Goal: Information Seeking & Learning: Understand process/instructions

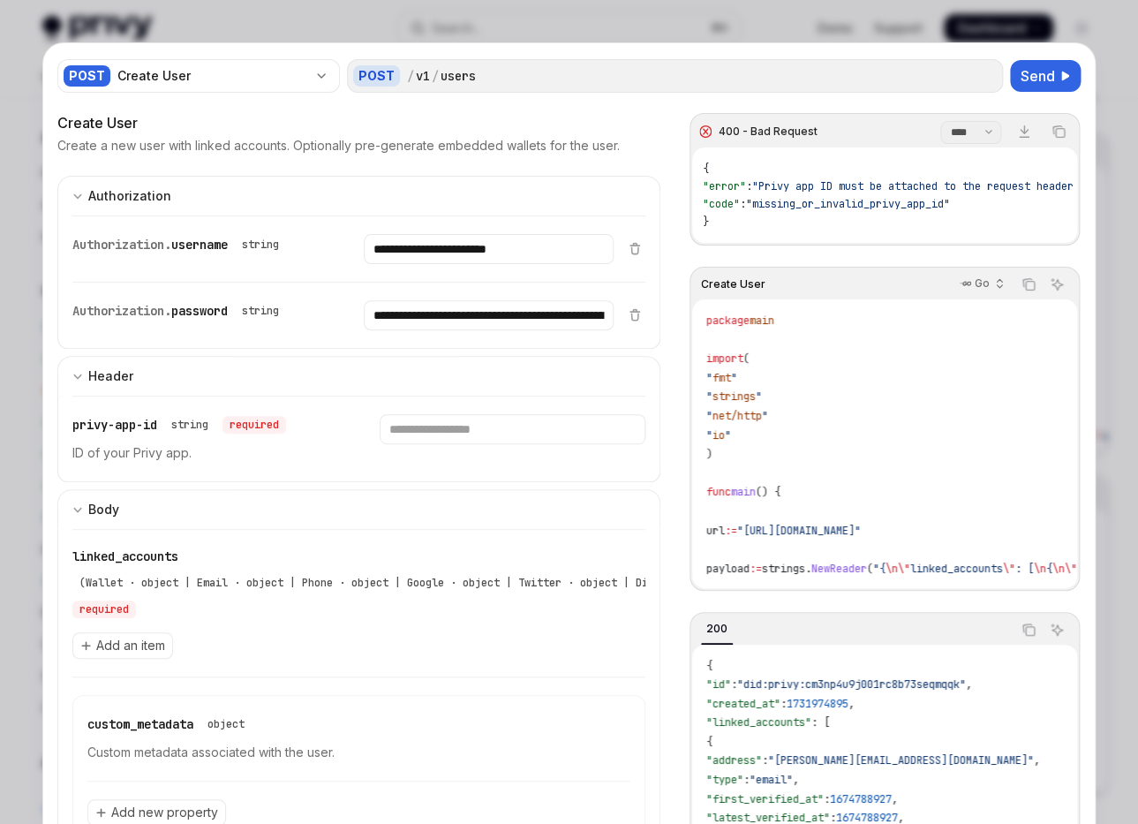
scroll to position [1022, 0]
click at [44, 354] on div "**********" at bounding box center [569, 523] width 1052 height 960
click at [33, 359] on div at bounding box center [569, 412] width 1138 height 824
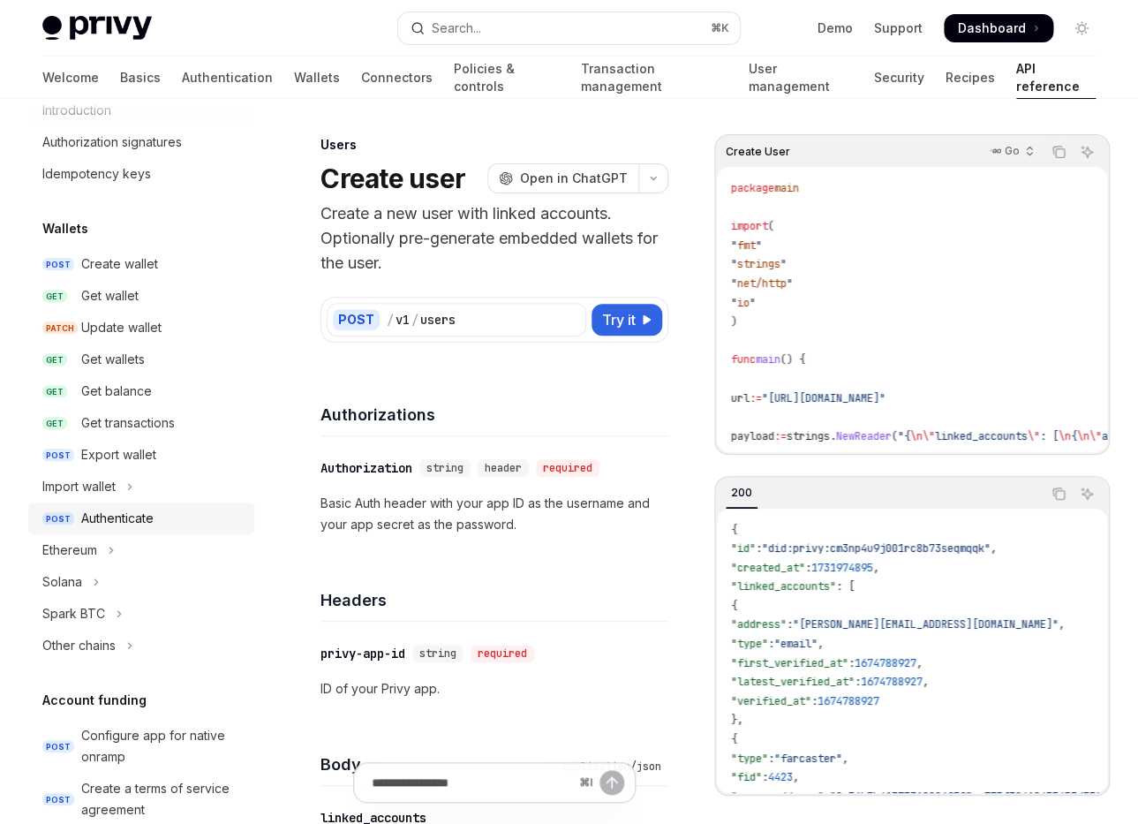
scroll to position [53, 0]
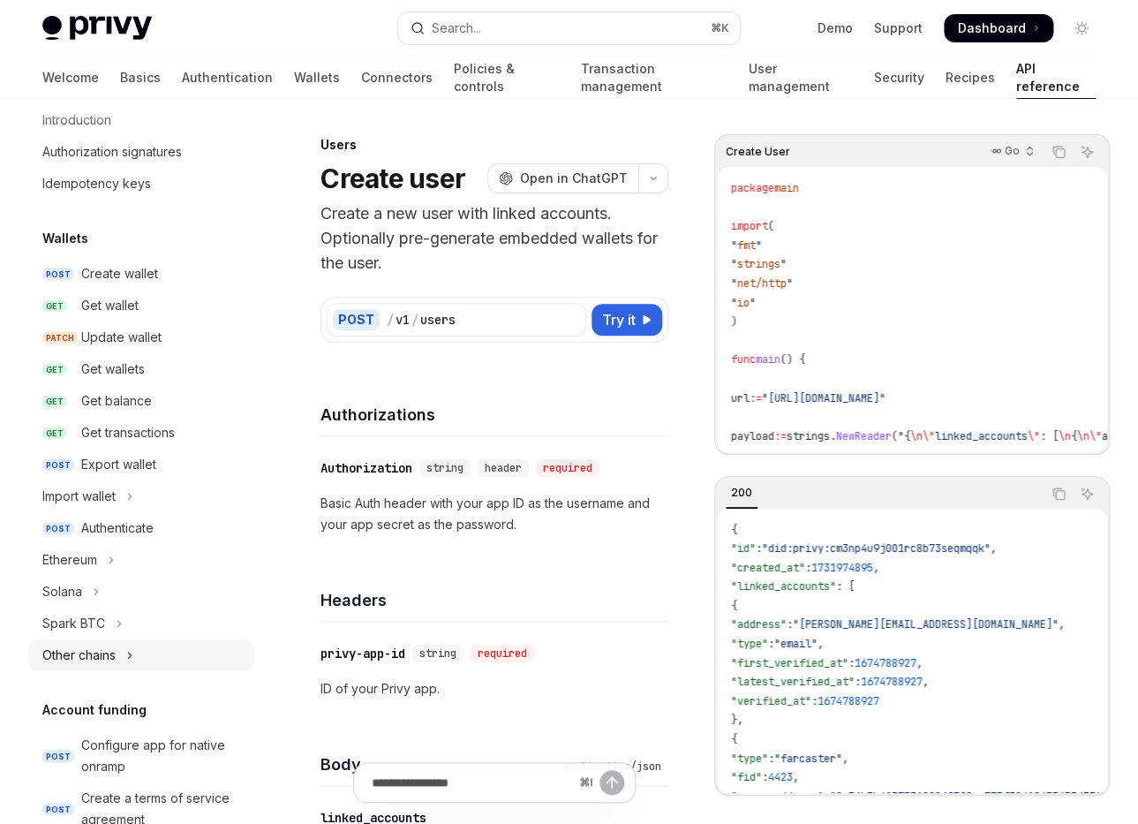
click at [119, 653] on button "Other chains" at bounding box center [141, 655] width 226 height 32
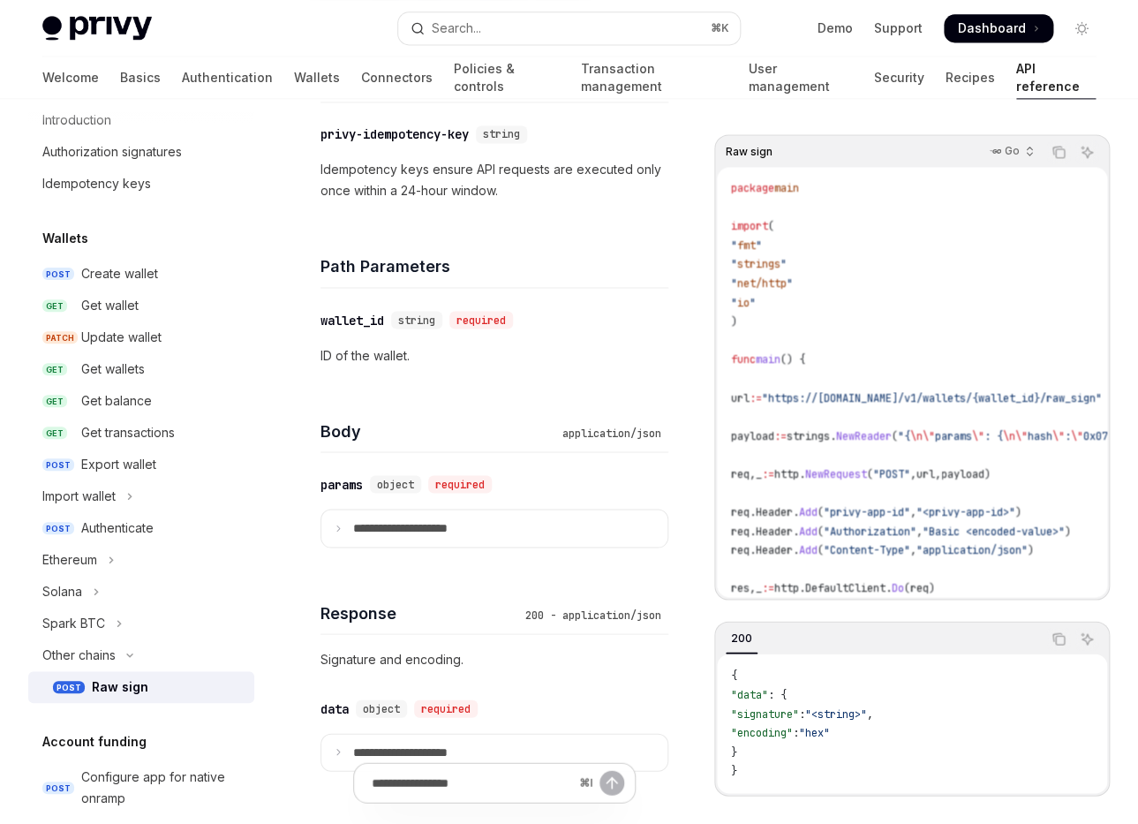
scroll to position [820, 0]
click at [452, 522] on p "**********" at bounding box center [414, 527] width 123 height 16
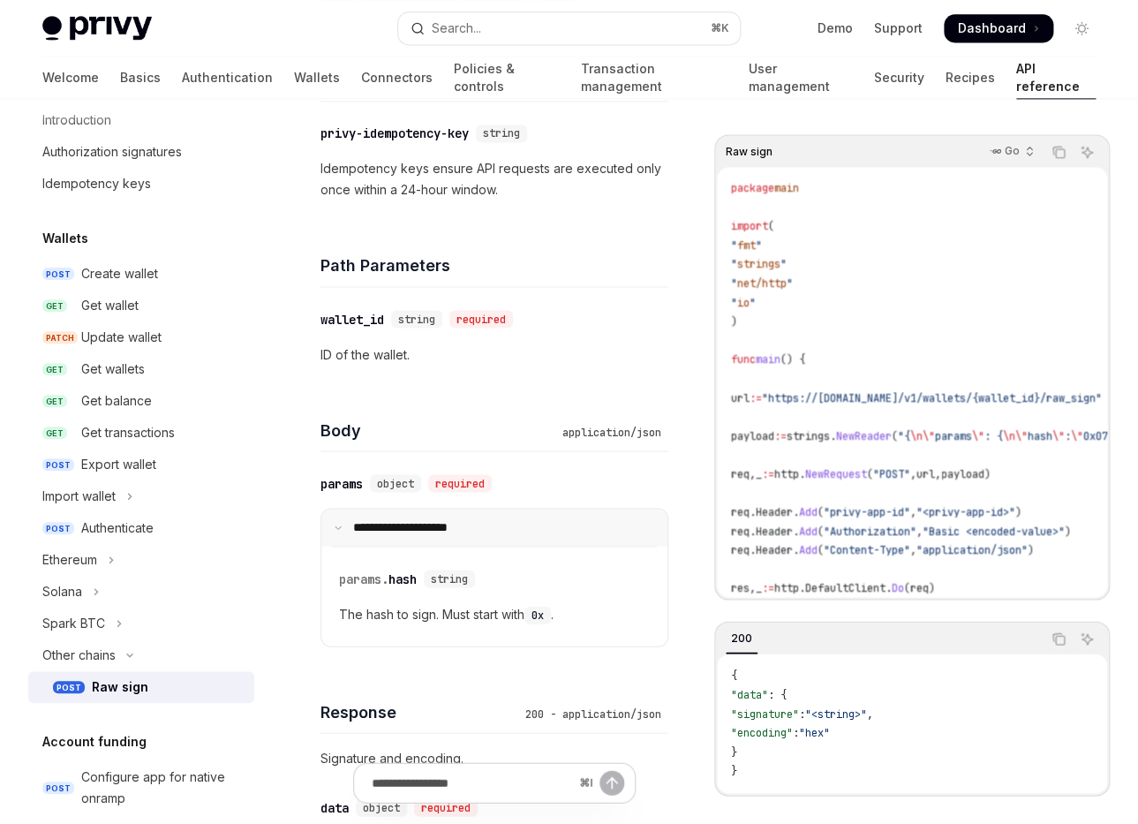
click at [426, 532] on p "**********" at bounding box center [411, 527] width 117 height 16
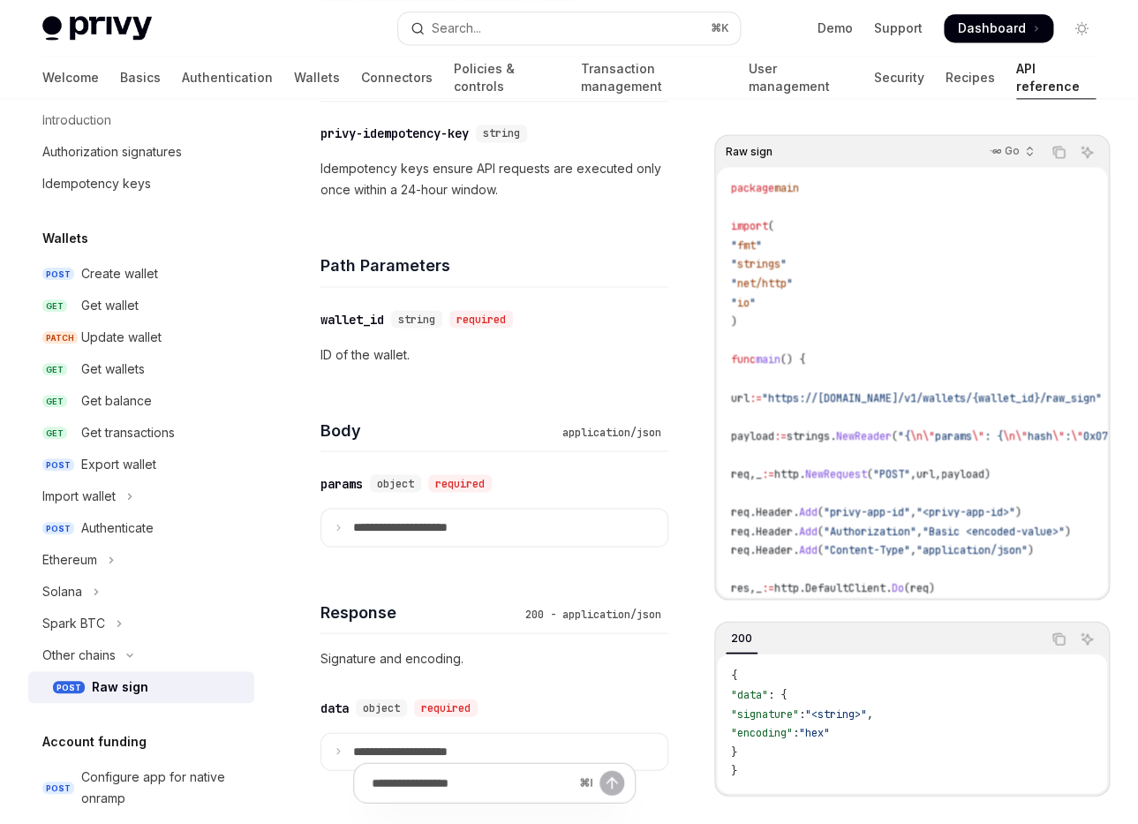
click at [408, 593] on div "Response 200 - application/json" at bounding box center [495, 600] width 348 height 65
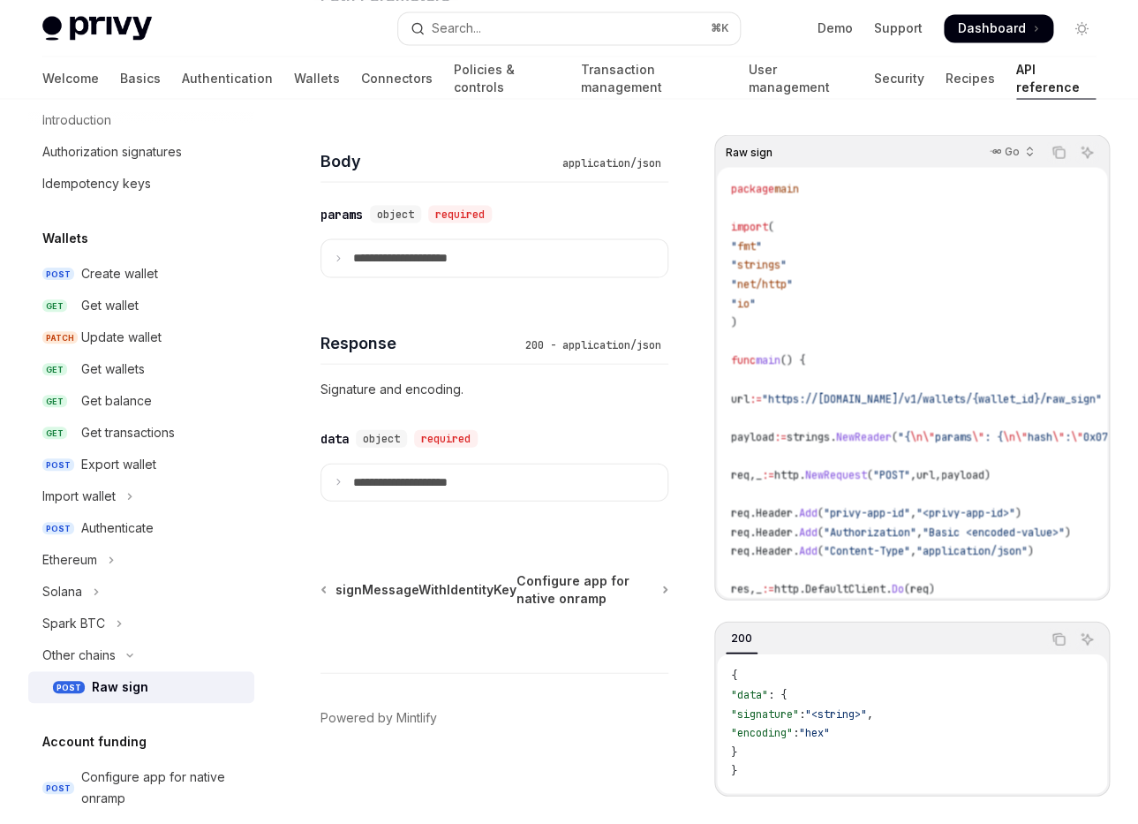
scroll to position [1090, 0]
click at [448, 486] on p "**********" at bounding box center [414, 481] width 123 height 16
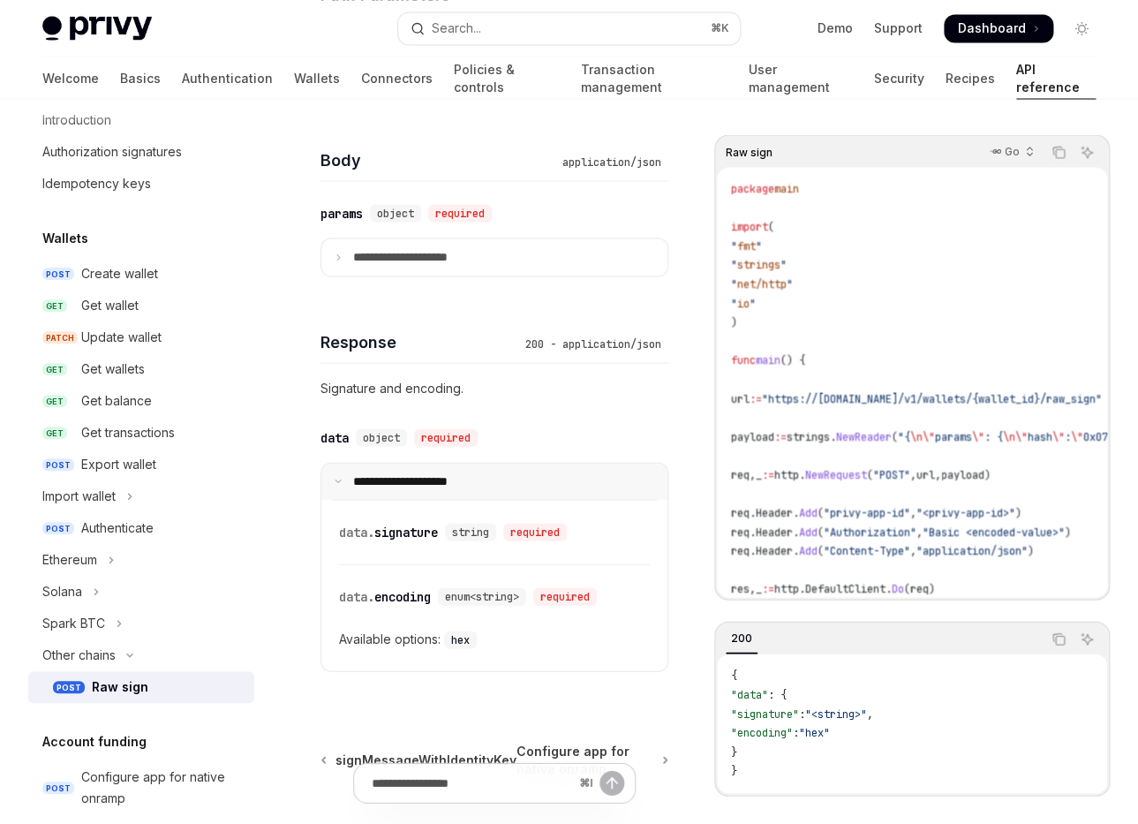
click at [448, 487] on p "**********" at bounding box center [411, 481] width 117 height 16
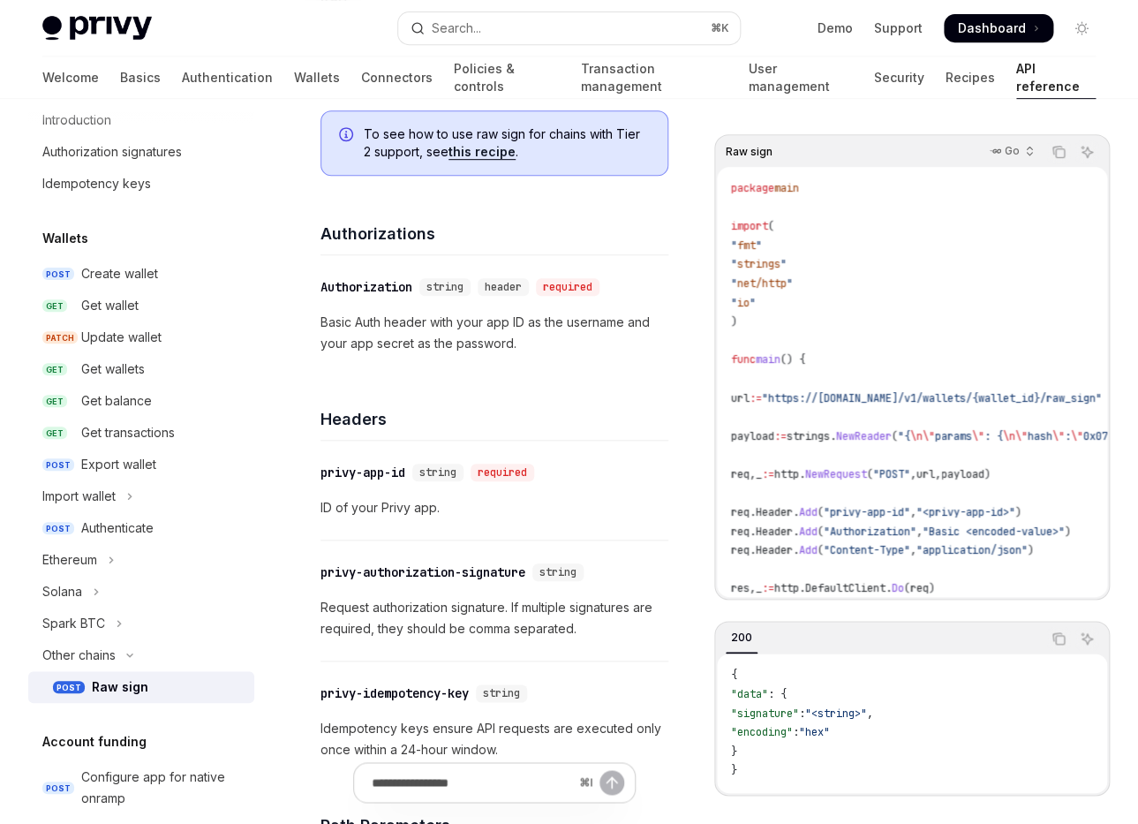
scroll to position [0, 0]
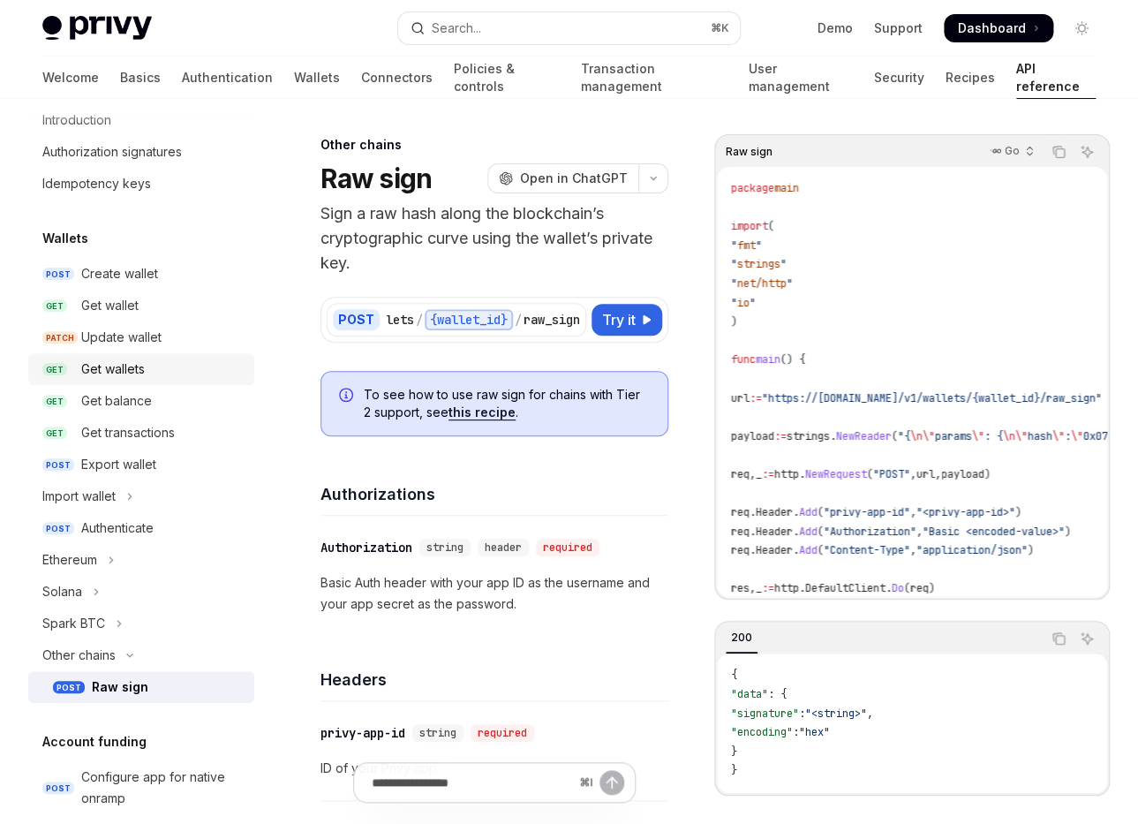
click at [129, 374] on div "Get wallets" at bounding box center [113, 368] width 64 height 21
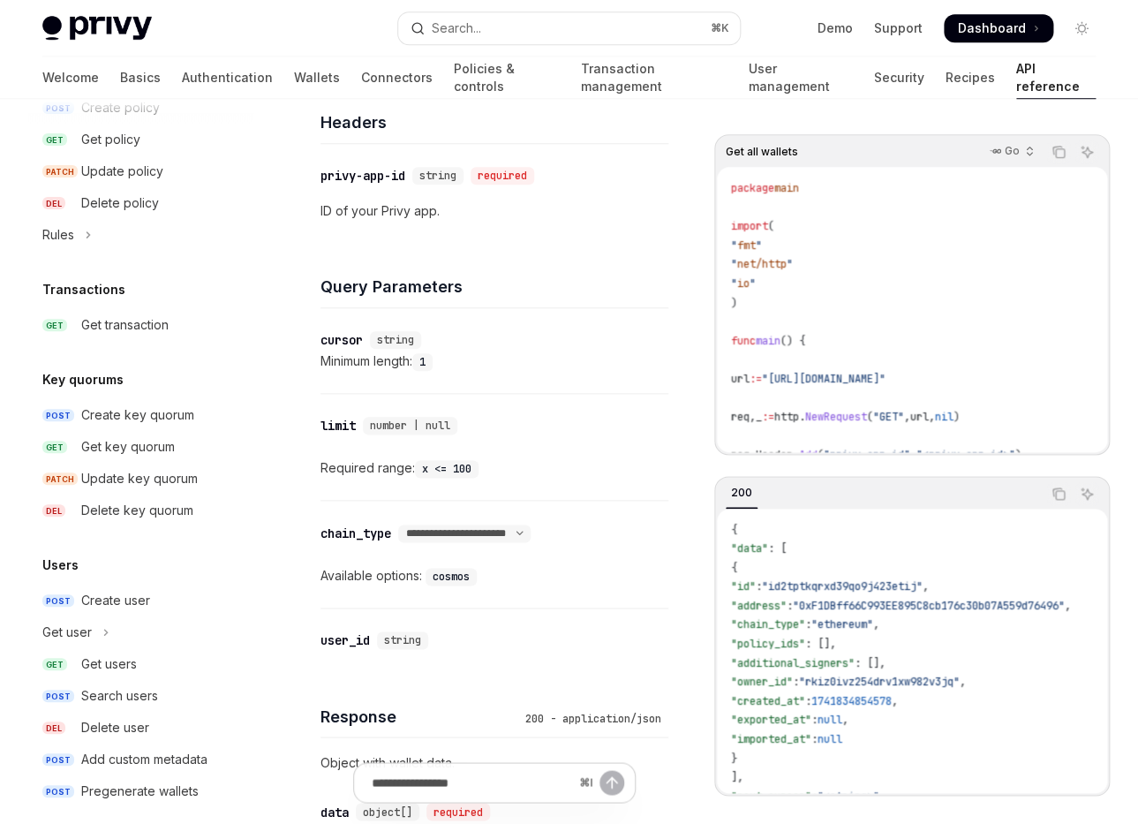
scroll to position [1064, 0]
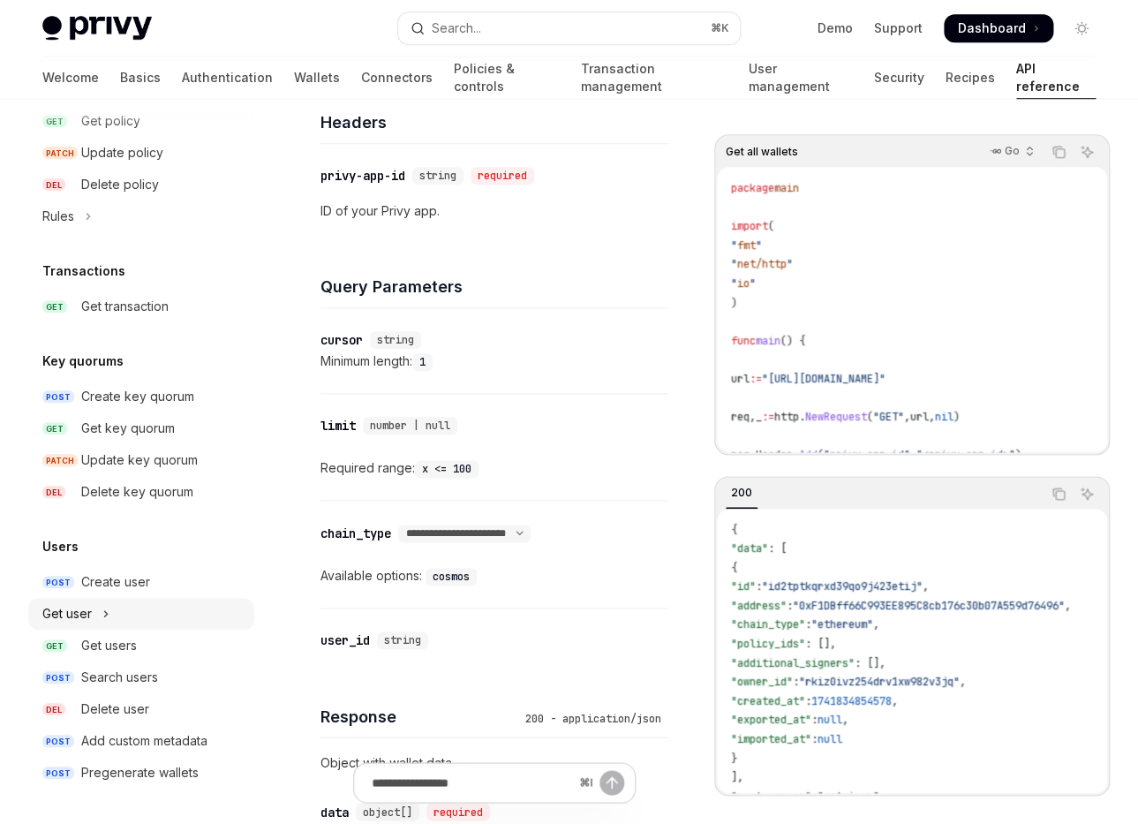
click at [112, 618] on button "Get user" at bounding box center [141, 614] width 226 height 32
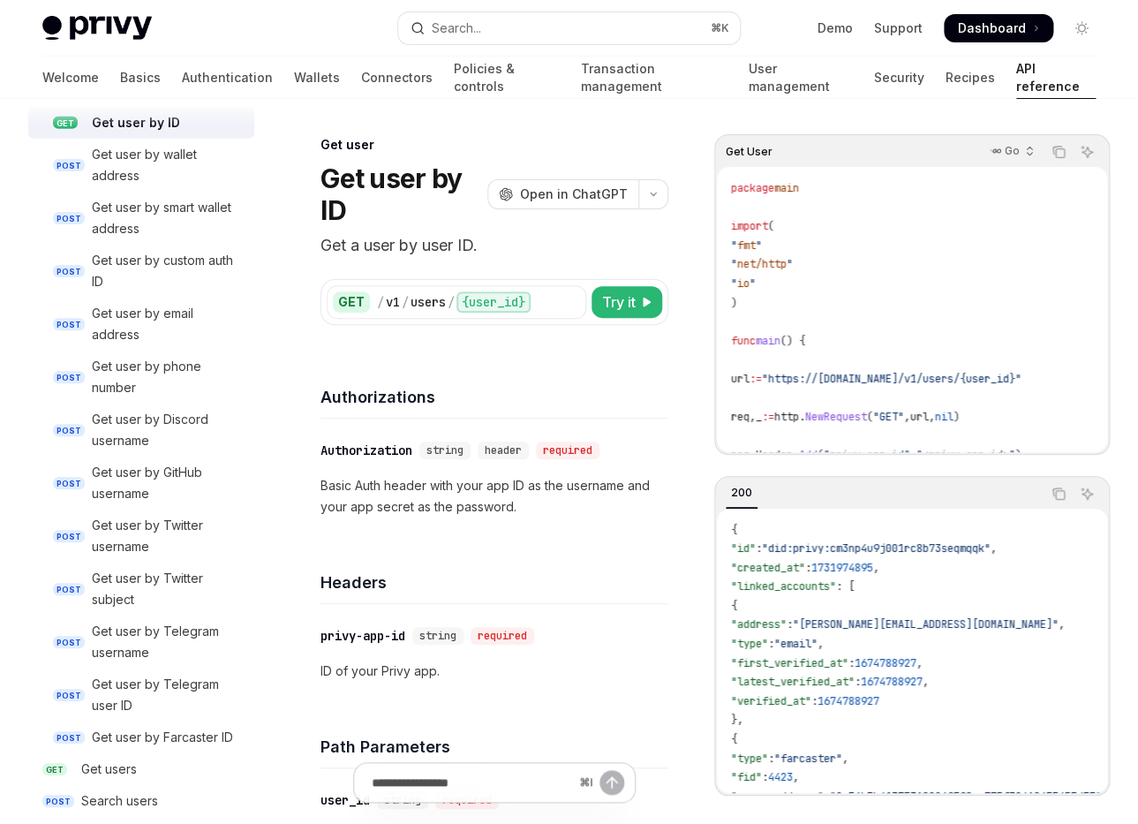
scroll to position [1588, 0]
click at [162, 316] on div "Get user by email address" at bounding box center [168, 323] width 152 height 42
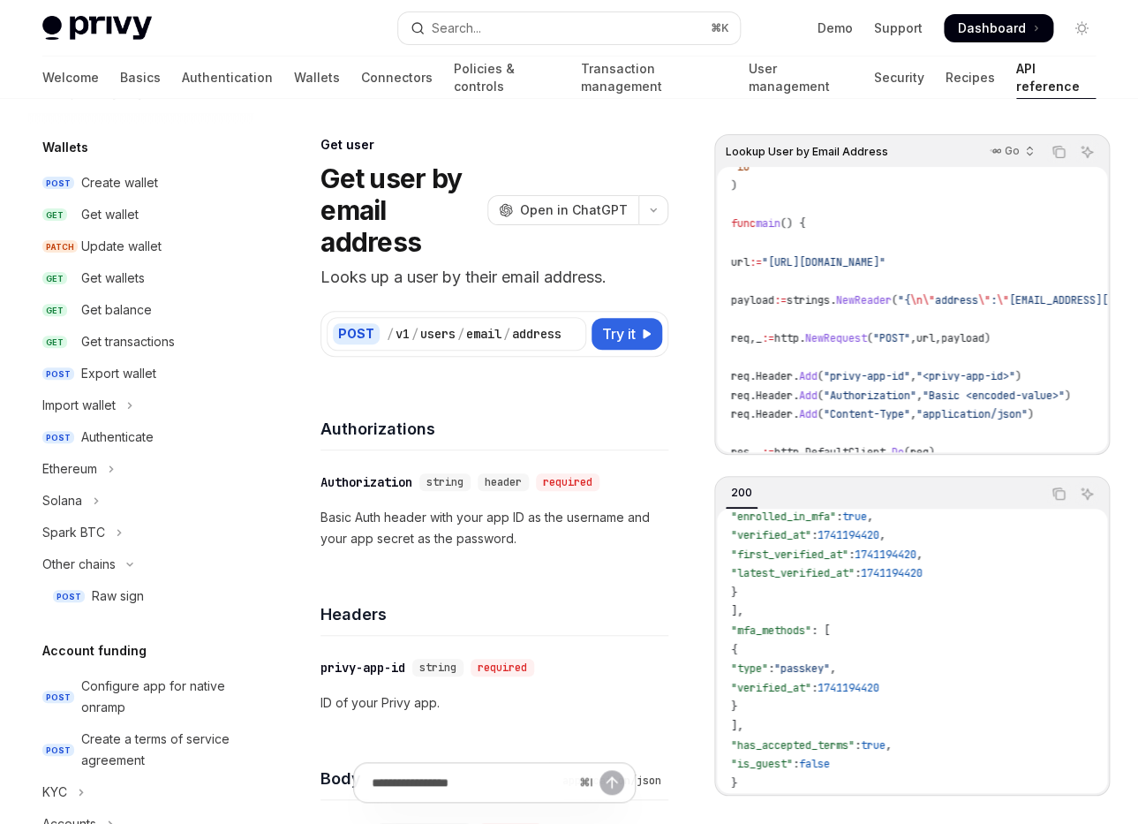
scroll to position [130, 0]
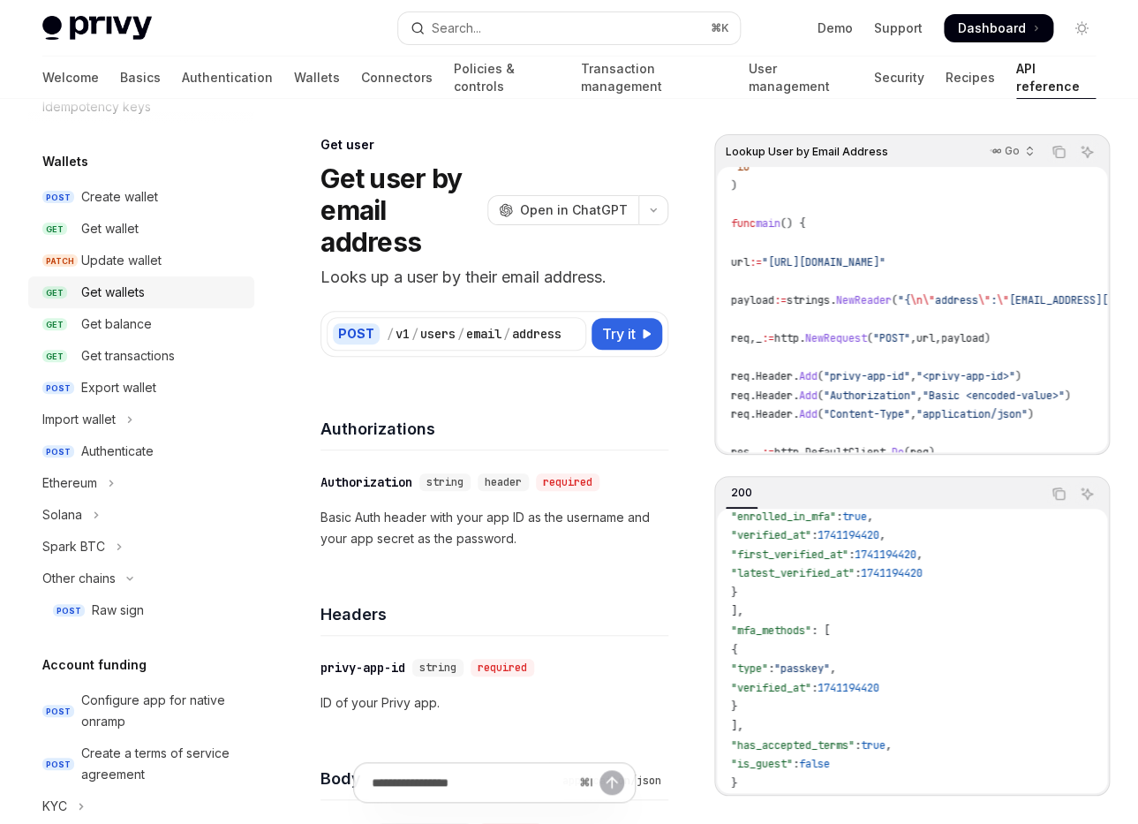
click at [147, 286] on div "Get wallets" at bounding box center [162, 292] width 162 height 21
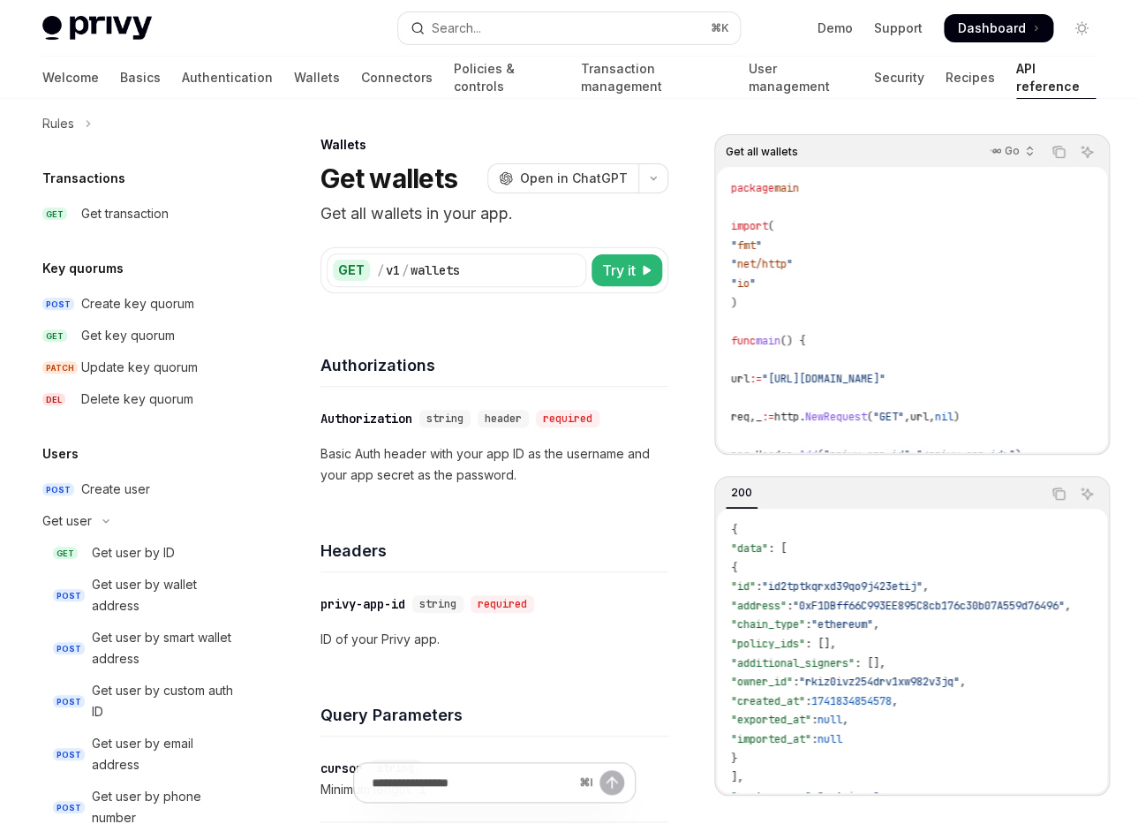
scroll to position [1710, 0]
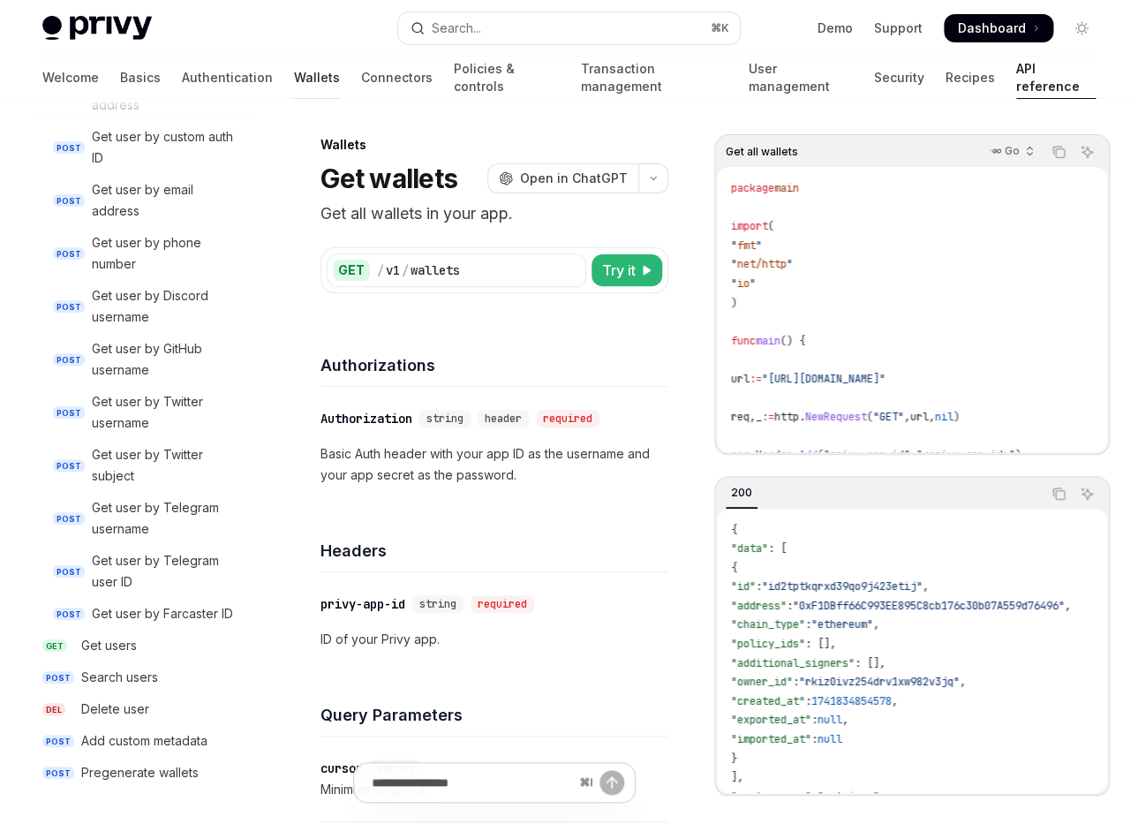
click at [294, 79] on link "Wallets" at bounding box center [317, 78] width 46 height 42
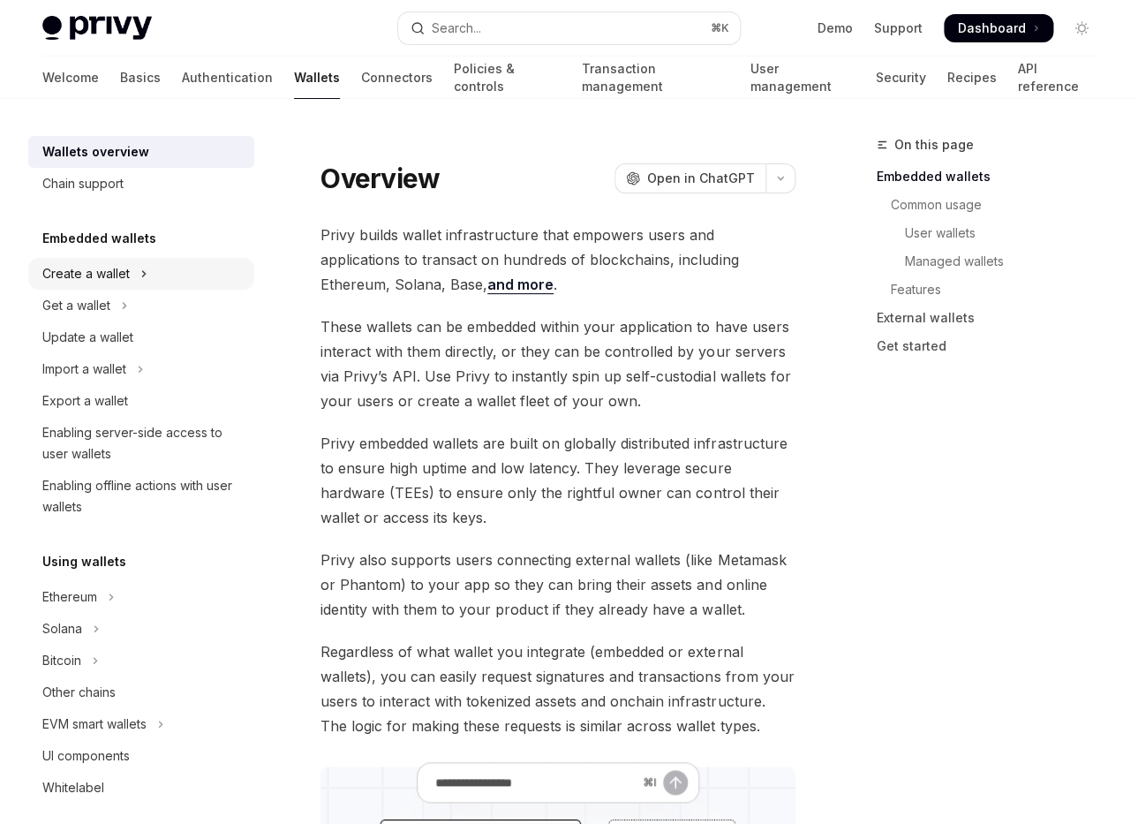
click at [144, 271] on icon "Toggle Create a wallet section" at bounding box center [143, 273] width 7 height 21
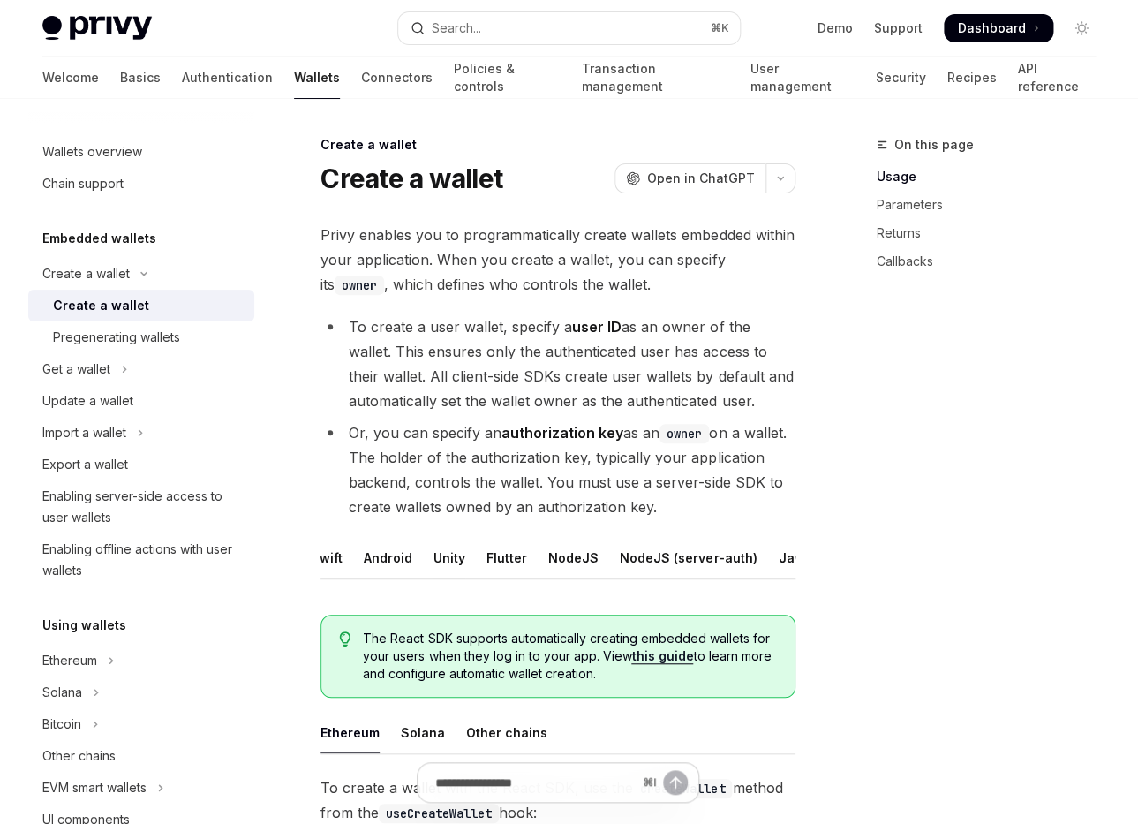
scroll to position [0, 283]
click at [743, 557] on div "REST API" at bounding box center [744, 557] width 56 height 41
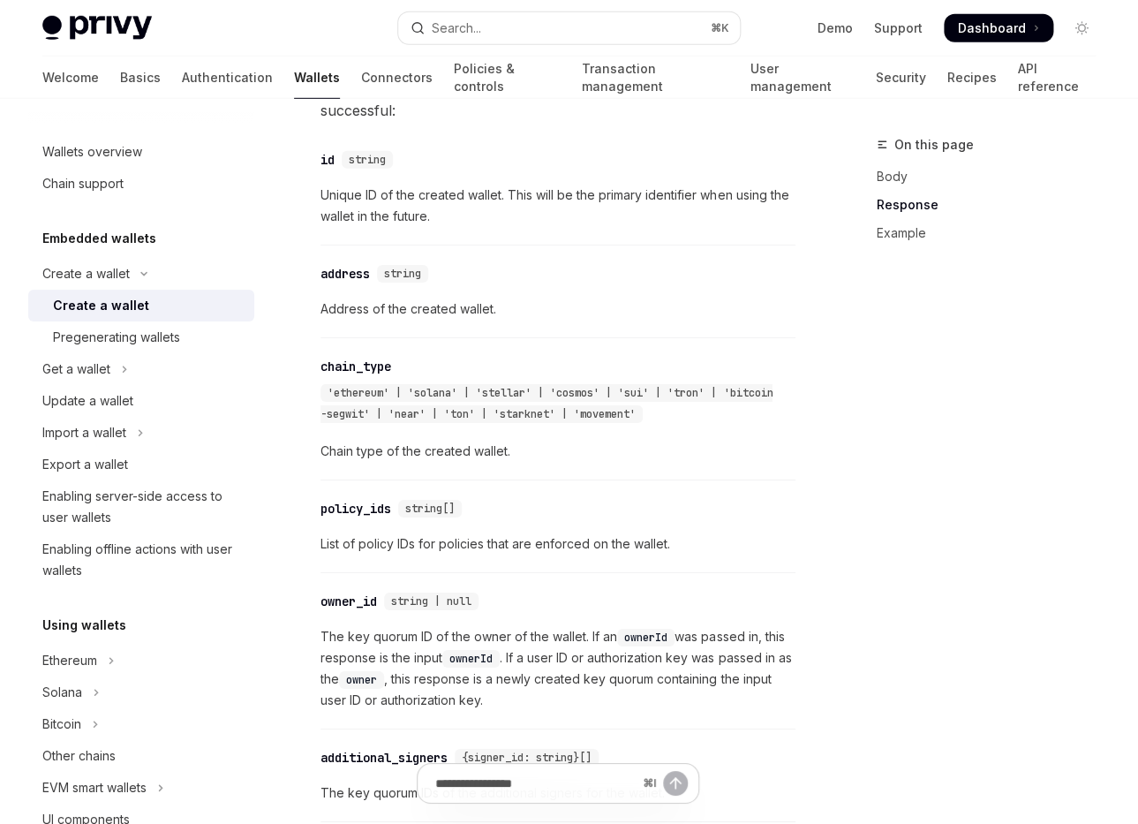
scroll to position [1736, 0]
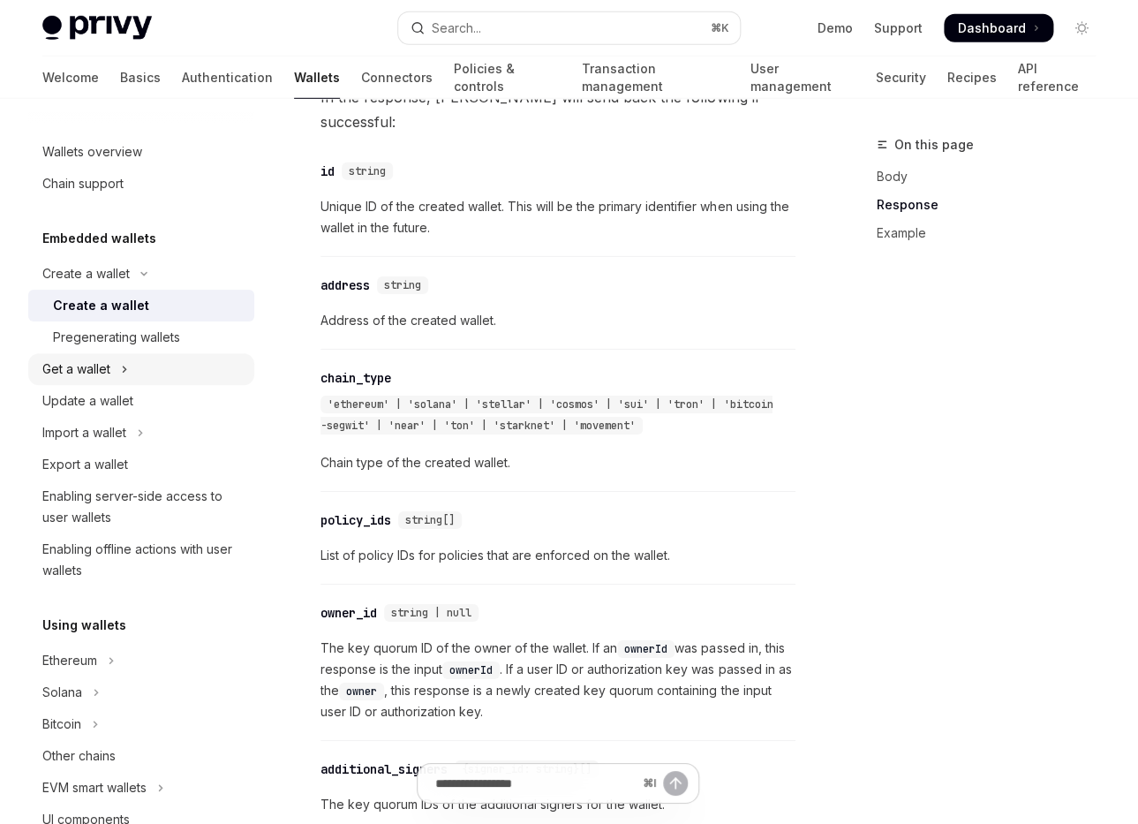
click at [109, 371] on div "Get a wallet" at bounding box center [76, 368] width 68 height 21
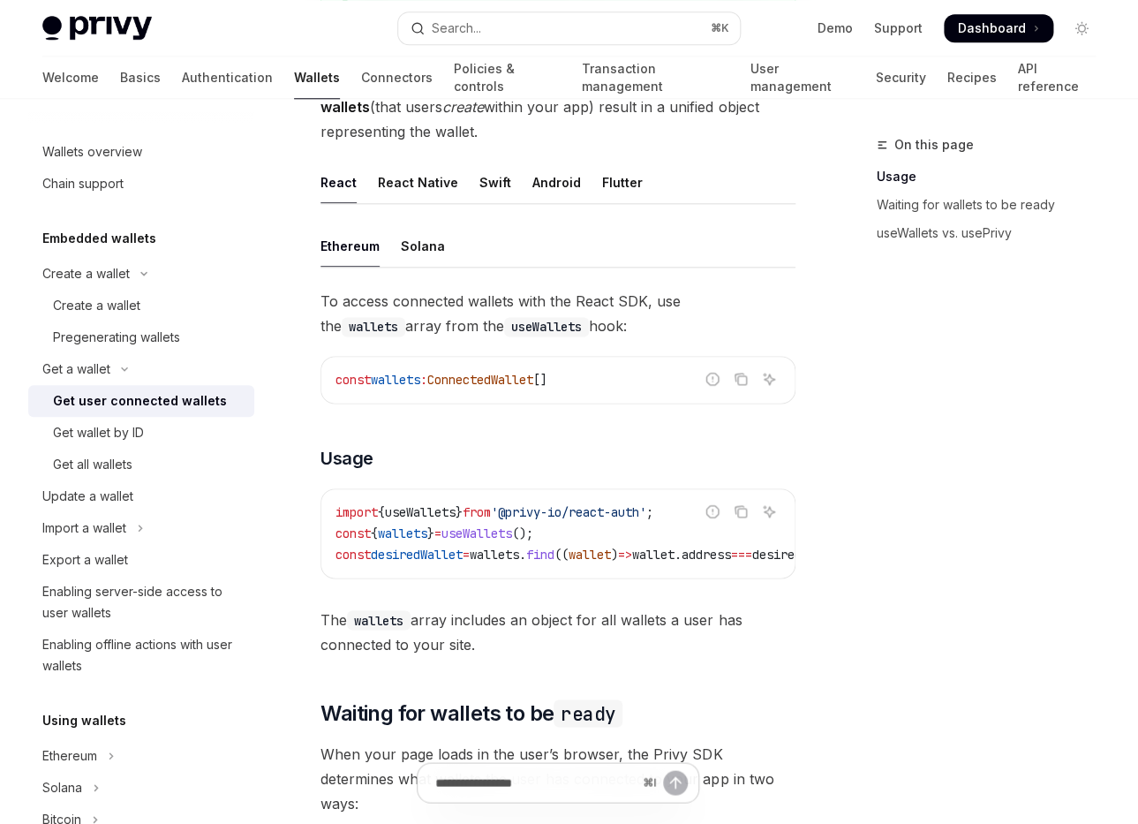
scroll to position [637, 0]
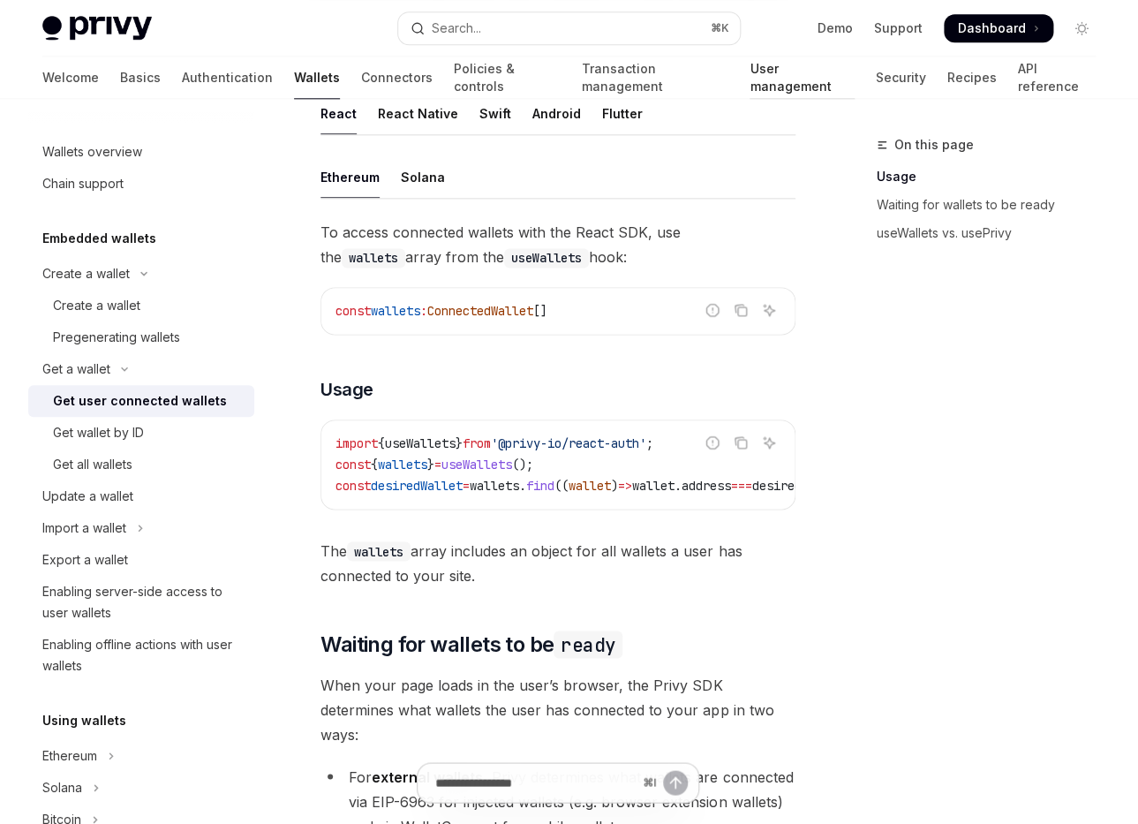
click at [750, 70] on link "User management" at bounding box center [802, 78] width 105 height 42
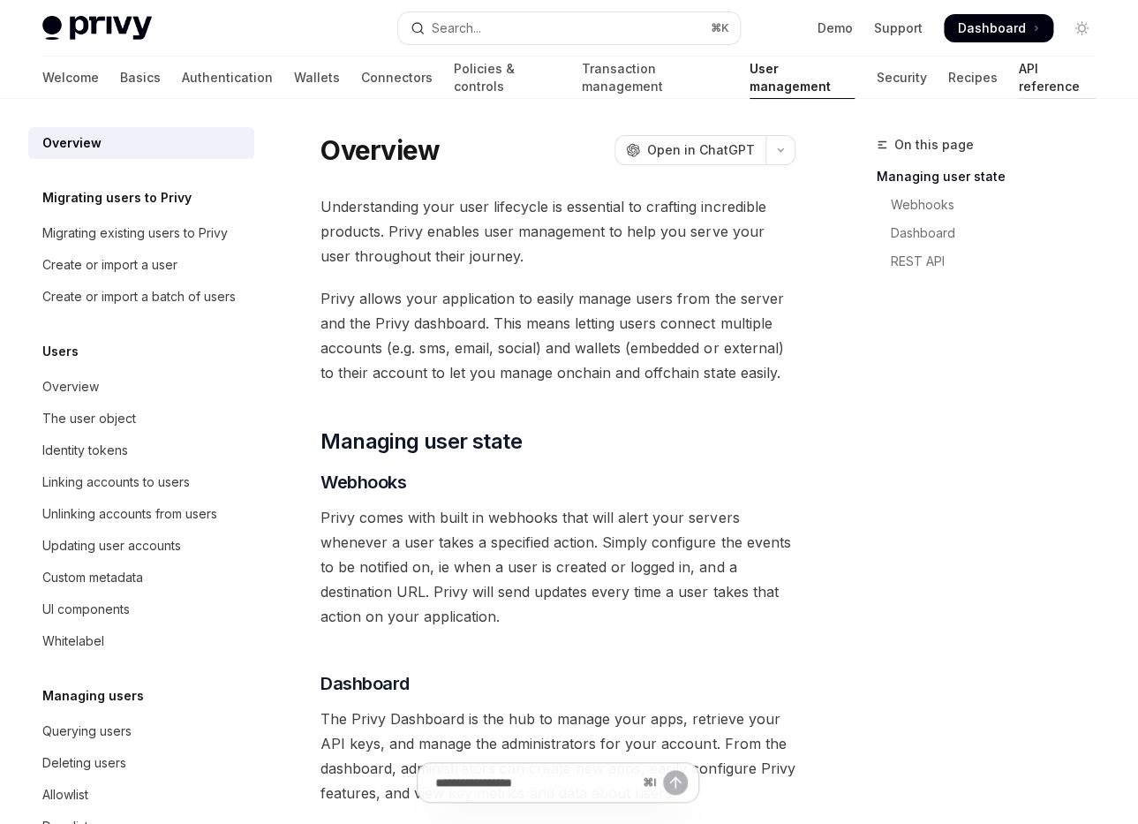
click at [1018, 86] on link "API reference" at bounding box center [1057, 78] width 78 height 42
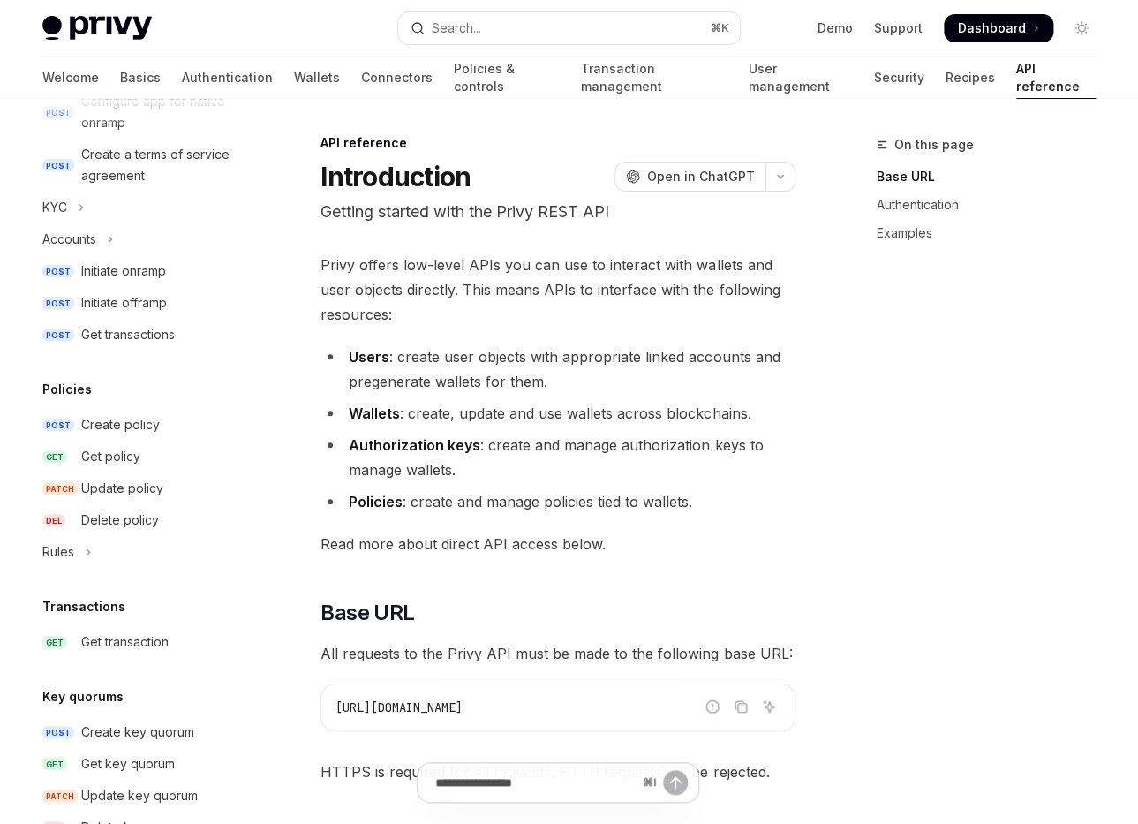
scroll to position [1032, 0]
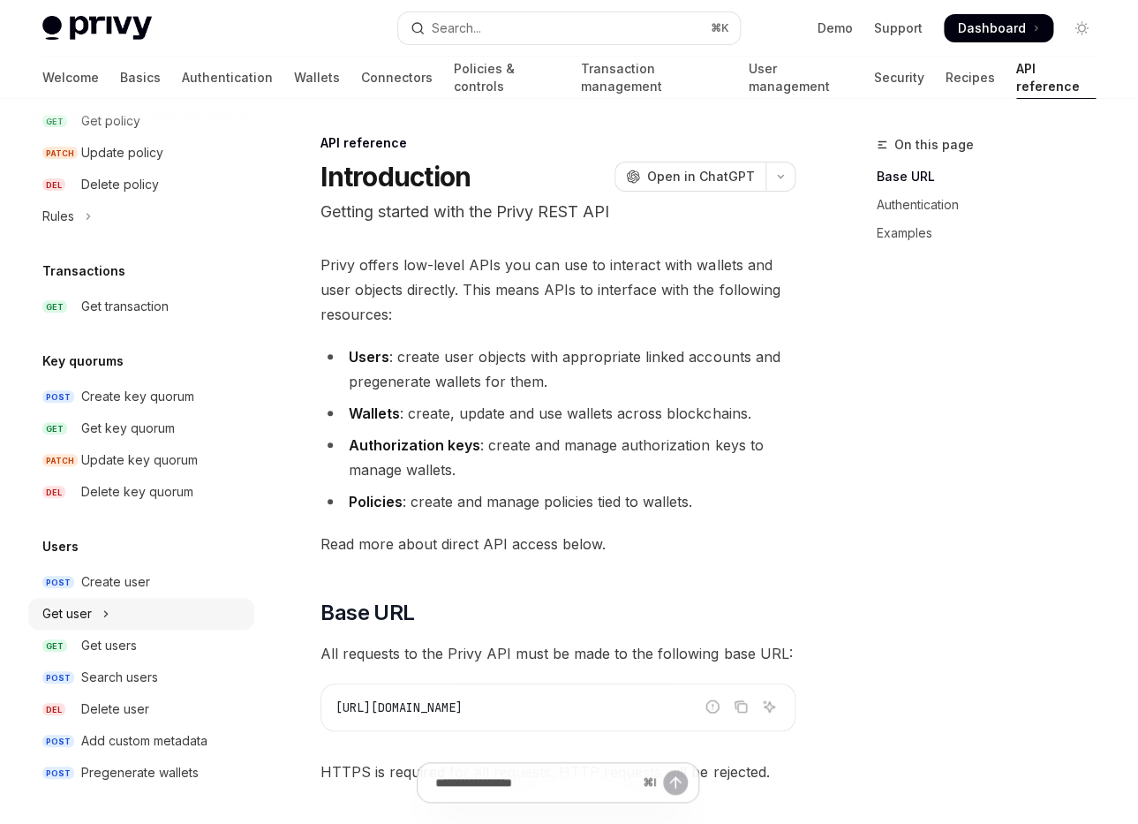
click at [109, 611] on icon "Toggle Get user section" at bounding box center [105, 613] width 7 height 21
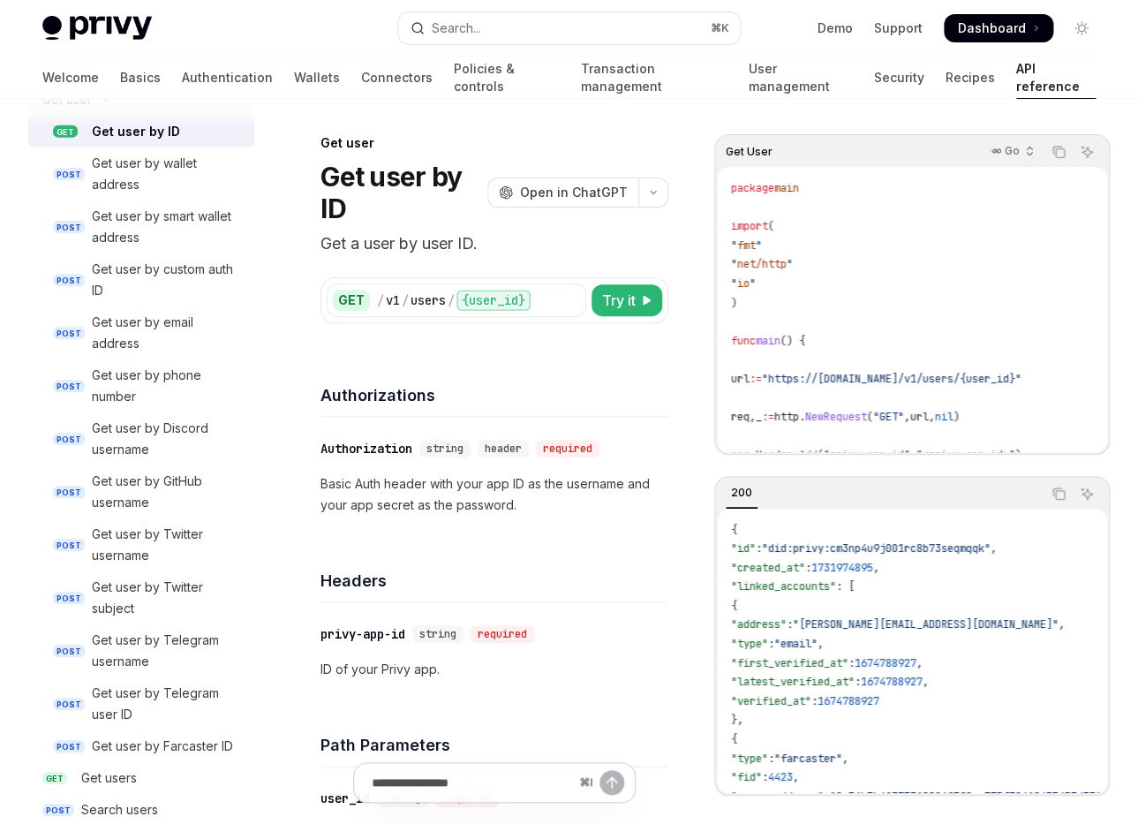
scroll to position [1554, 0]
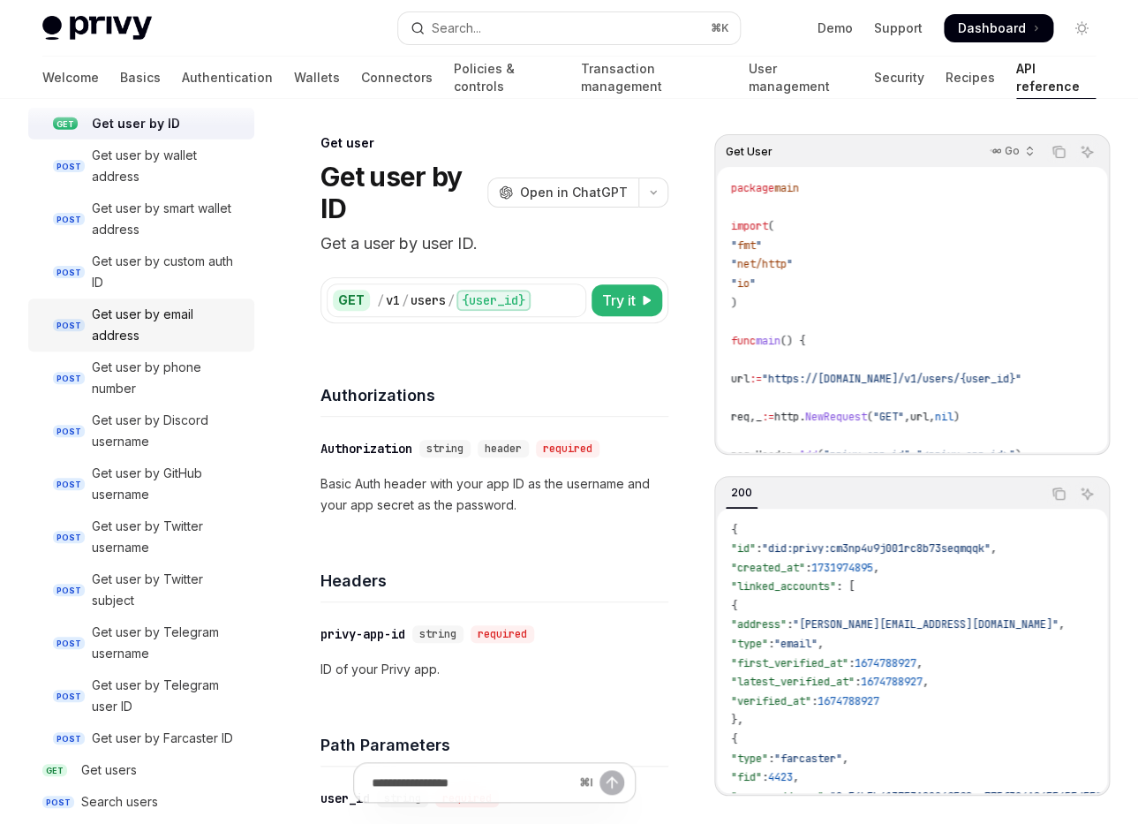
click at [199, 316] on div "Get user by email address" at bounding box center [168, 325] width 152 height 42
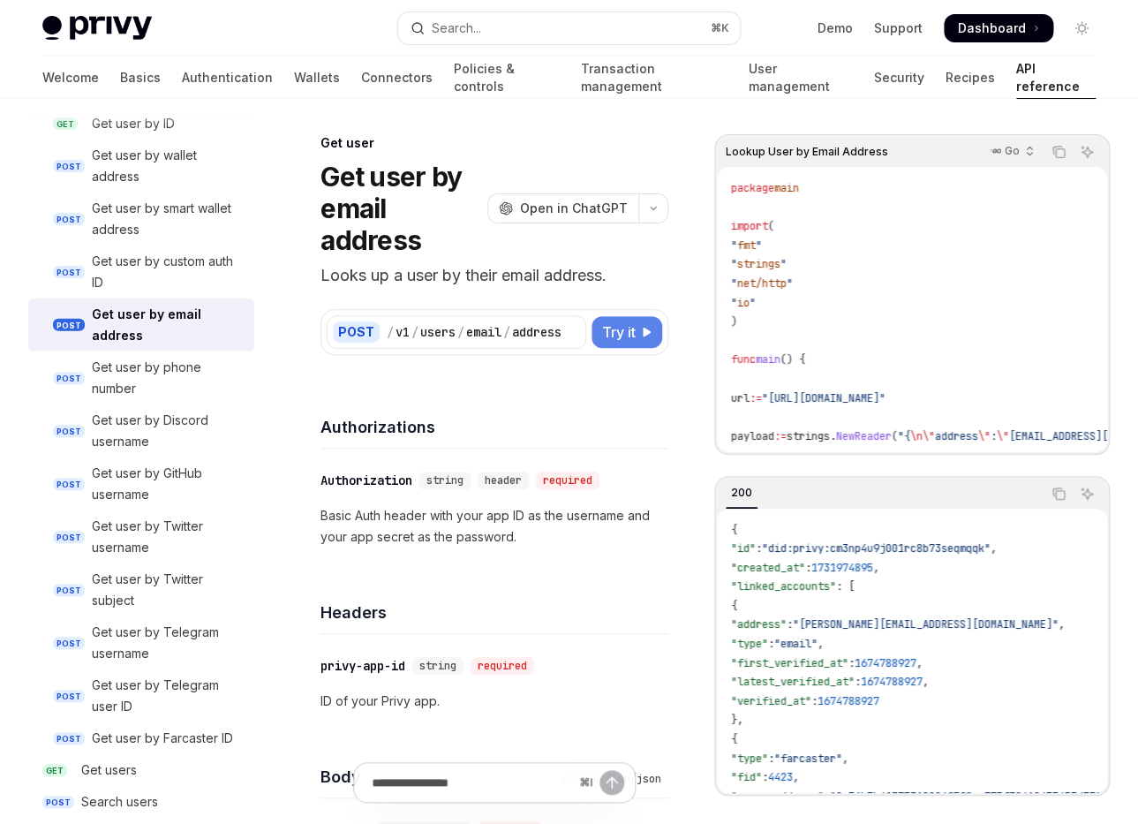
click at [594, 336] on button "Try it" at bounding box center [627, 332] width 71 height 32
type textarea "*"
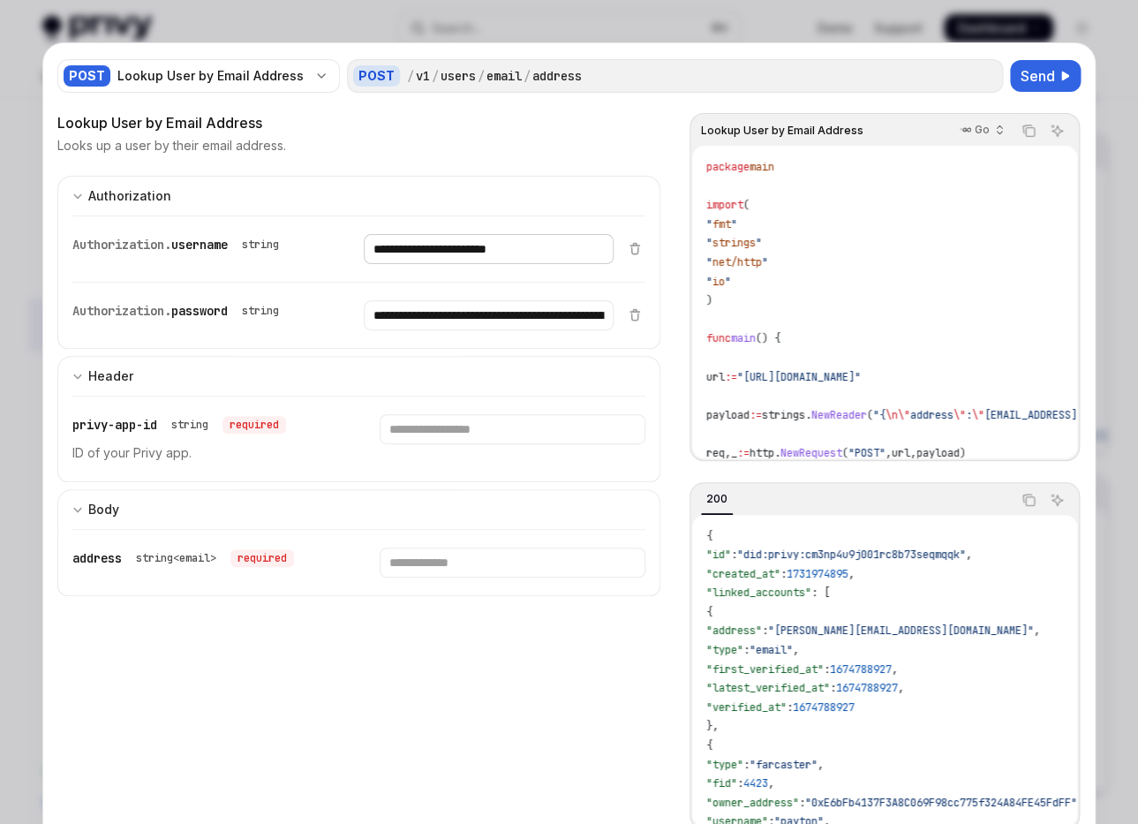
click at [462, 253] on input "**********" at bounding box center [488, 249] width 249 height 30
click at [419, 427] on input "Enter privy-app-id" at bounding box center [512, 429] width 265 height 30
paste input "**********"
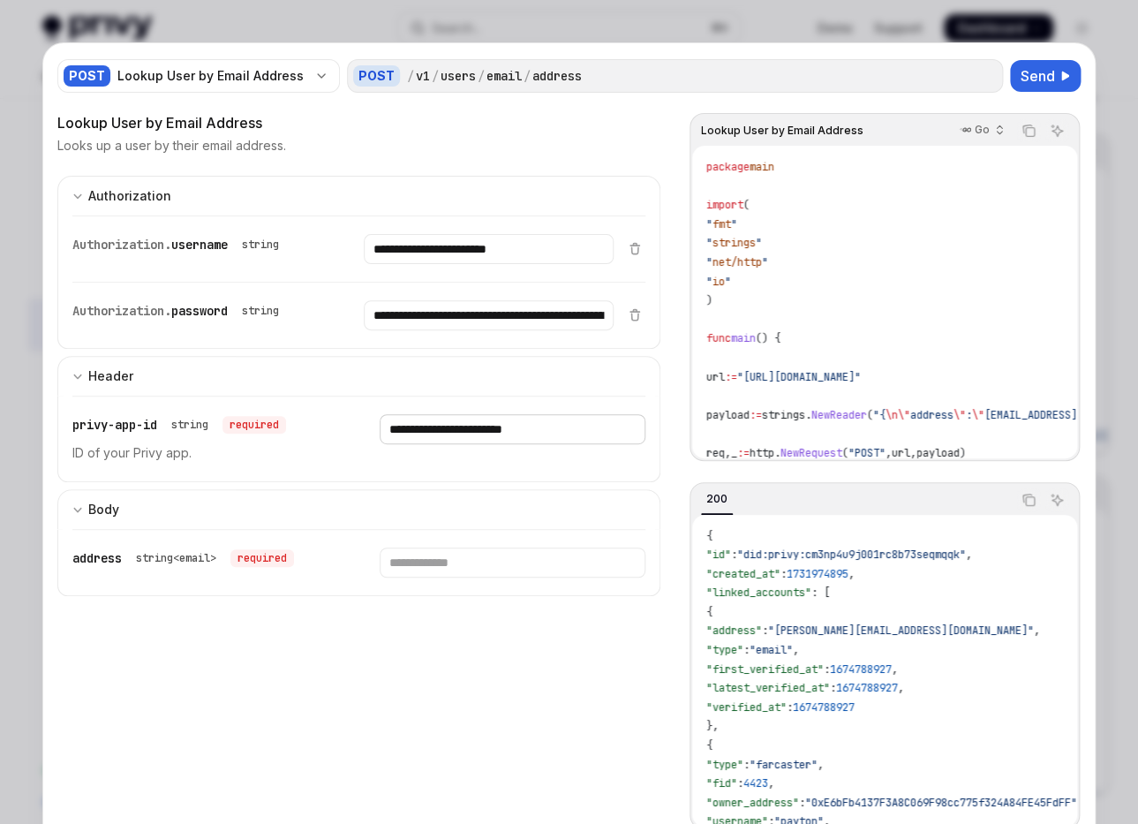
type input "**********"
click at [426, 566] on input "Enter address" at bounding box center [512, 562] width 265 height 30
type input "**********"
click at [1034, 87] on button "Send" at bounding box center [1045, 76] width 71 height 32
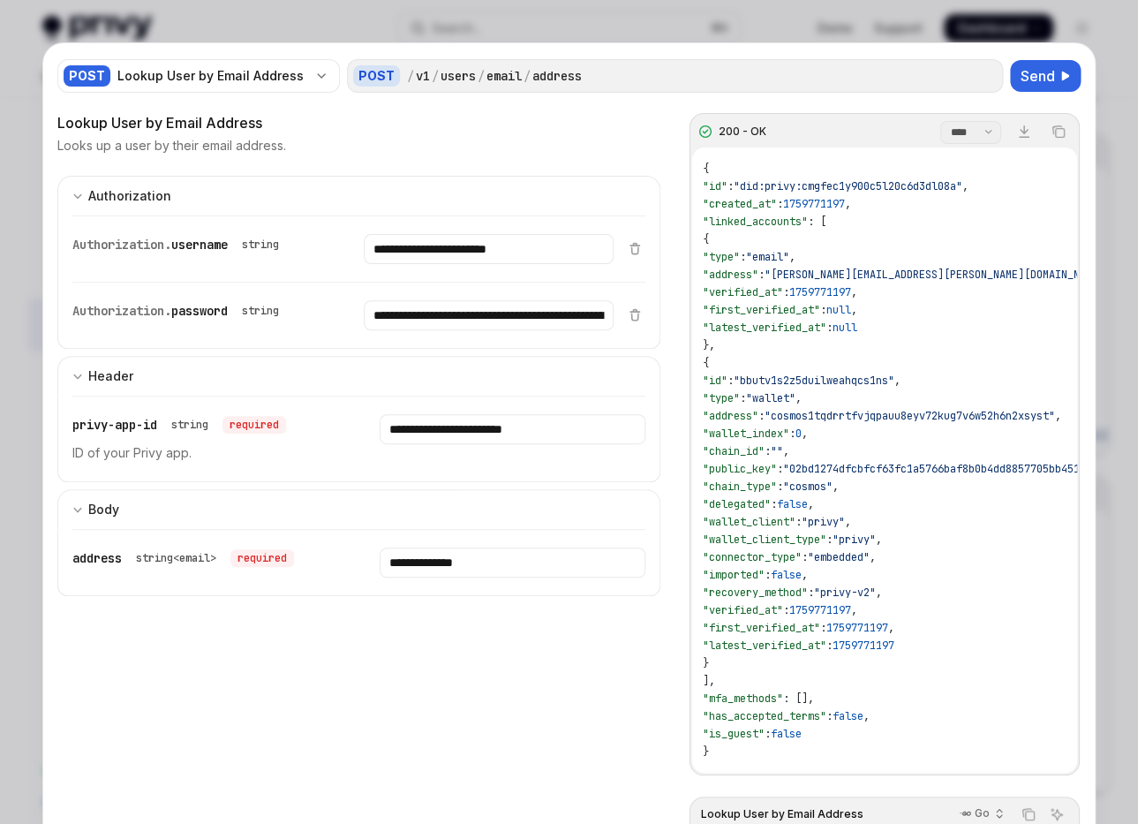
click at [32, 311] on div at bounding box center [569, 412] width 1138 height 824
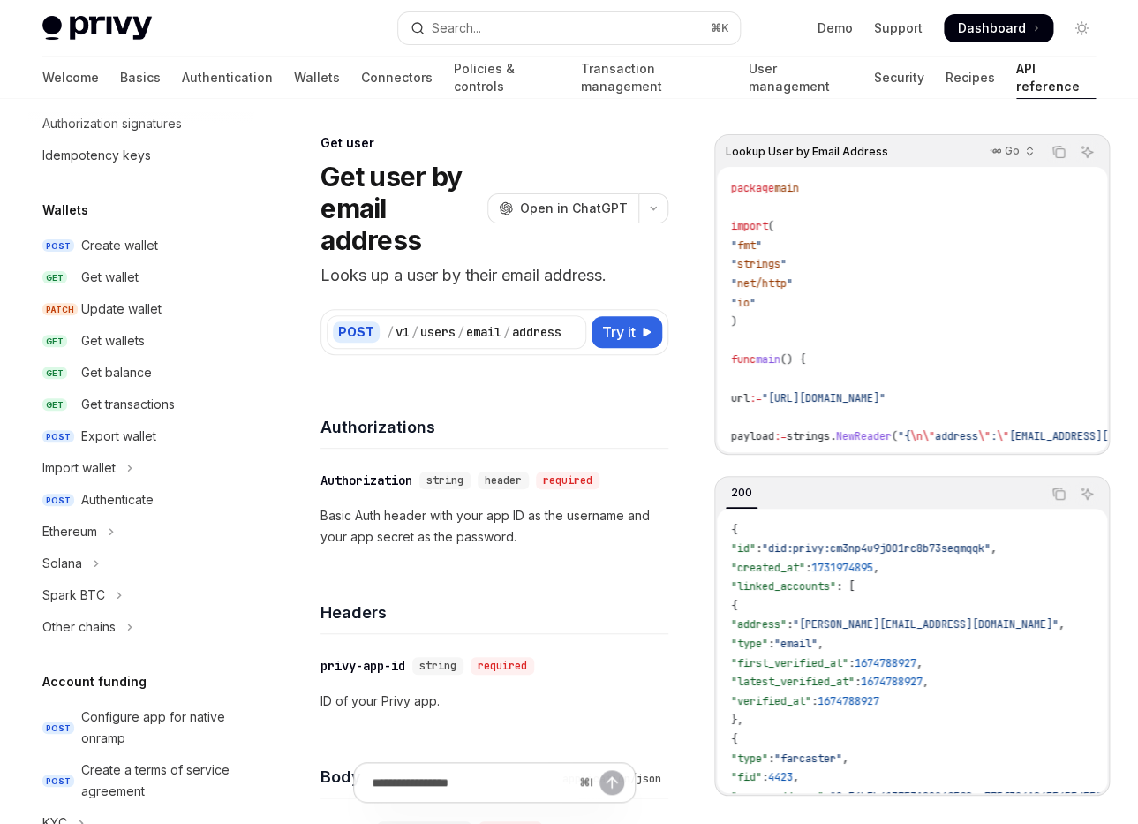
scroll to position [41, 0]
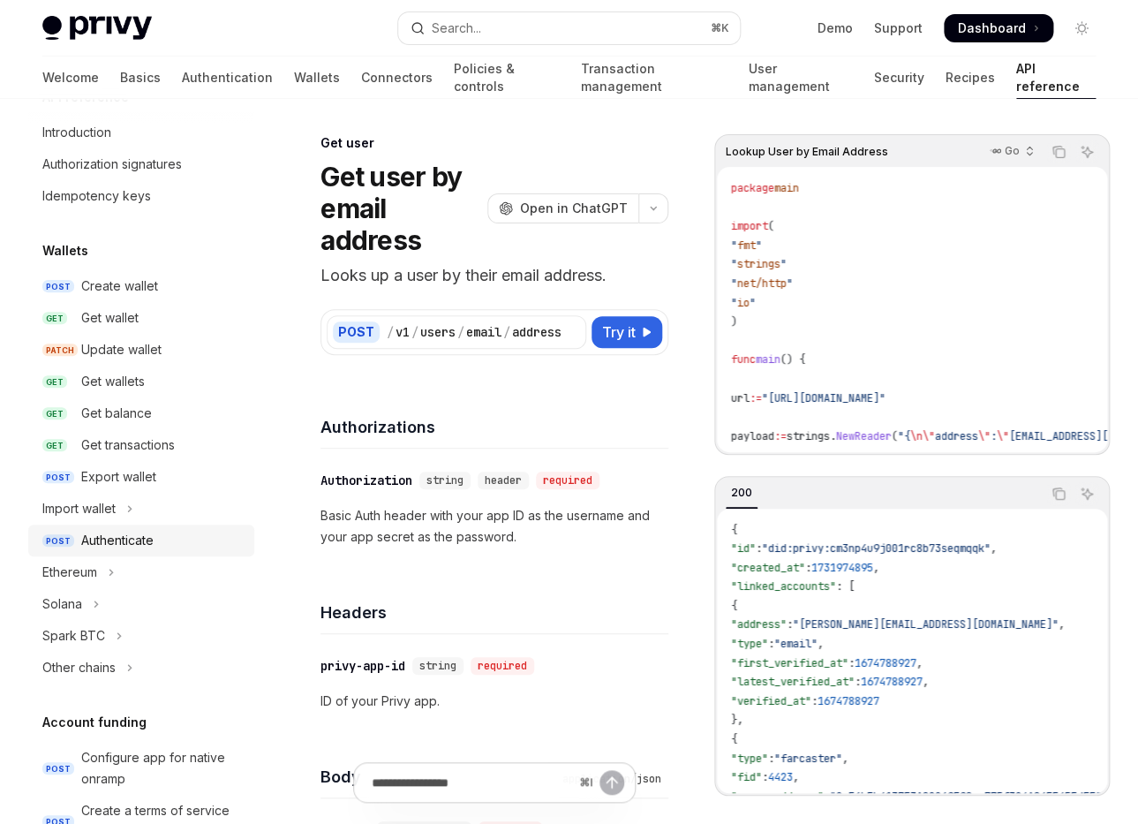
click at [89, 535] on div "Authenticate" at bounding box center [117, 540] width 72 height 21
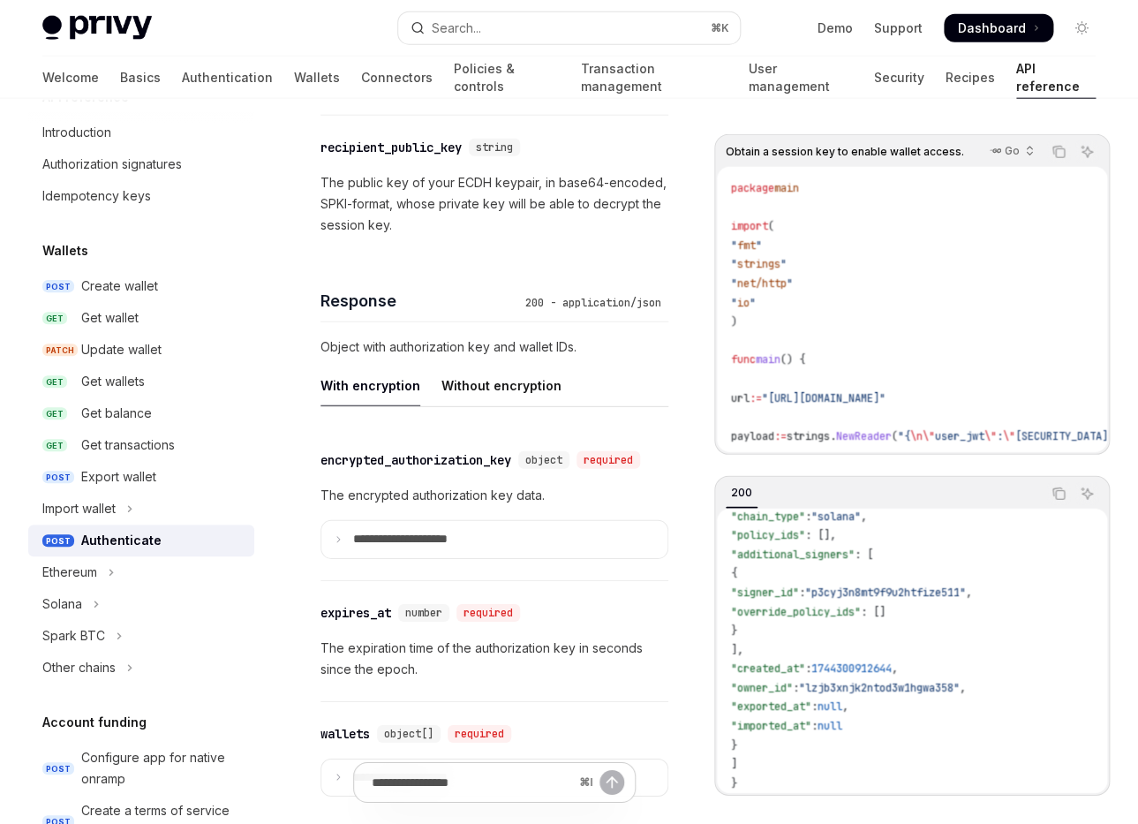
scroll to position [1445, 0]
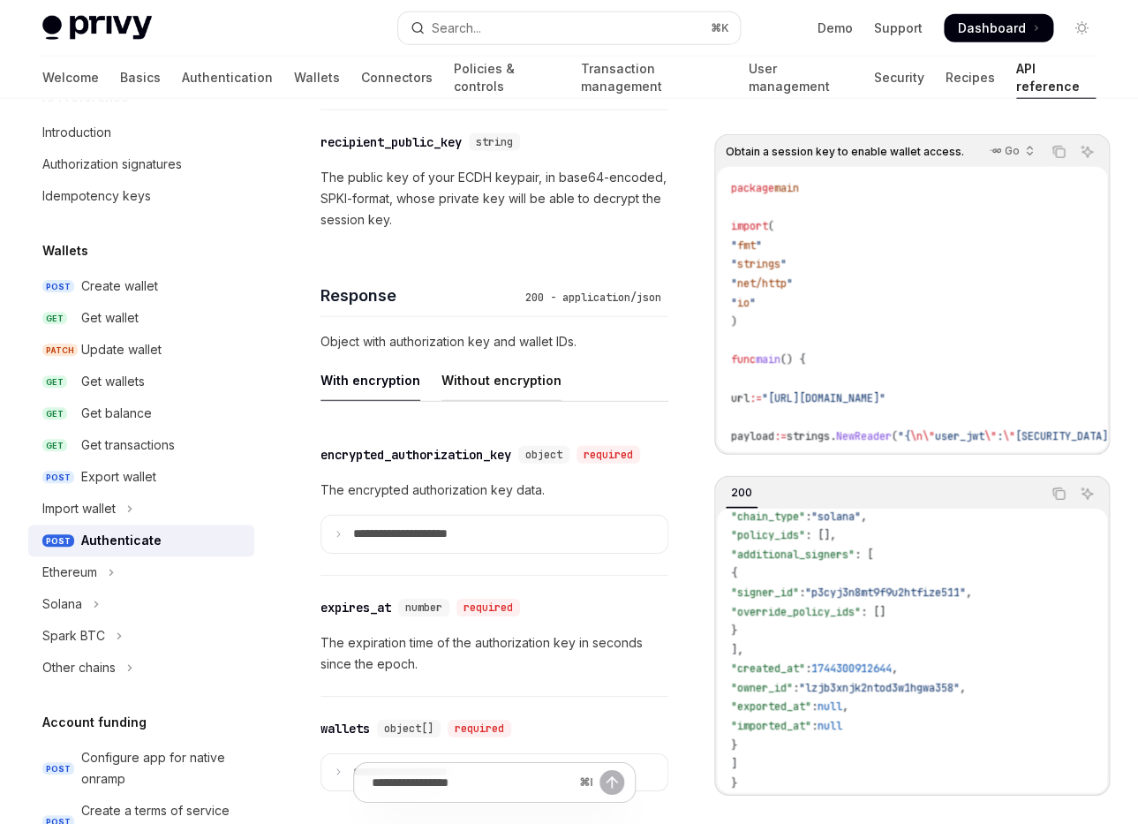
click at [498, 374] on div "Without encryption" at bounding box center [501, 379] width 120 height 41
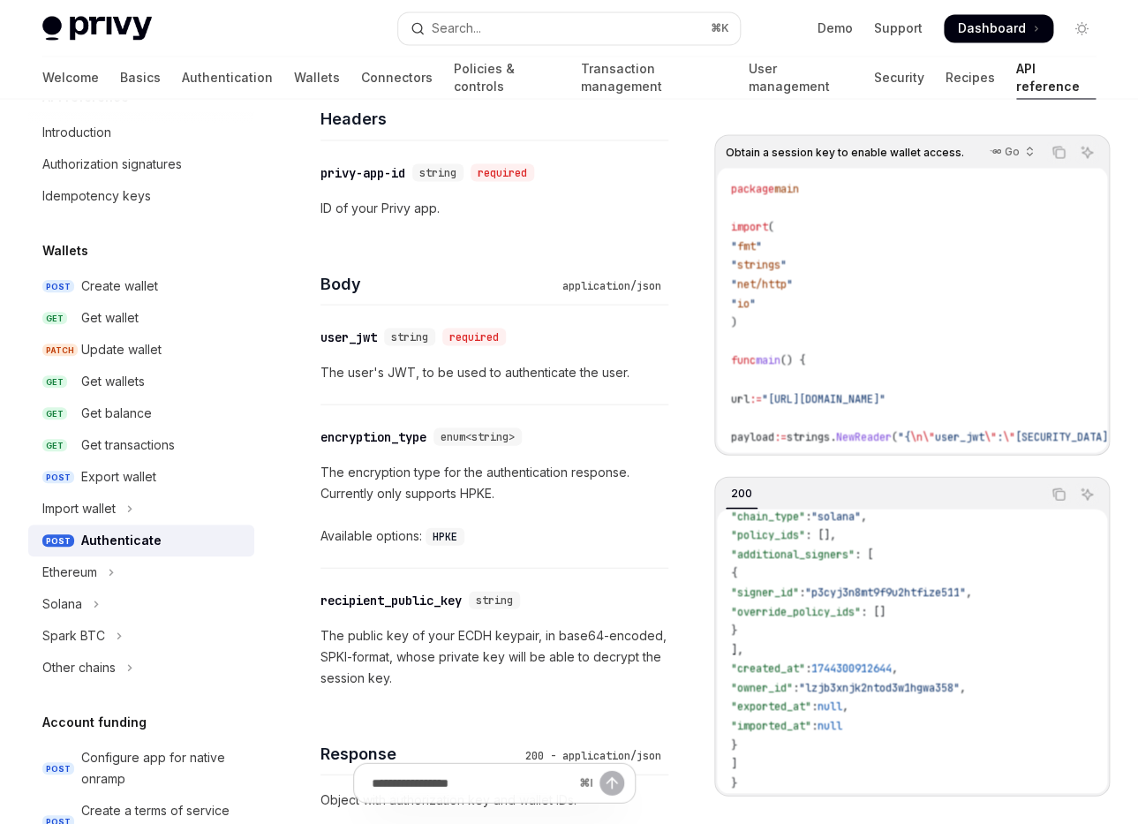
scroll to position [987, 0]
click at [384, 235] on div "​ privy-app-id string required ID of your Privy app." at bounding box center [495, 190] width 348 height 99
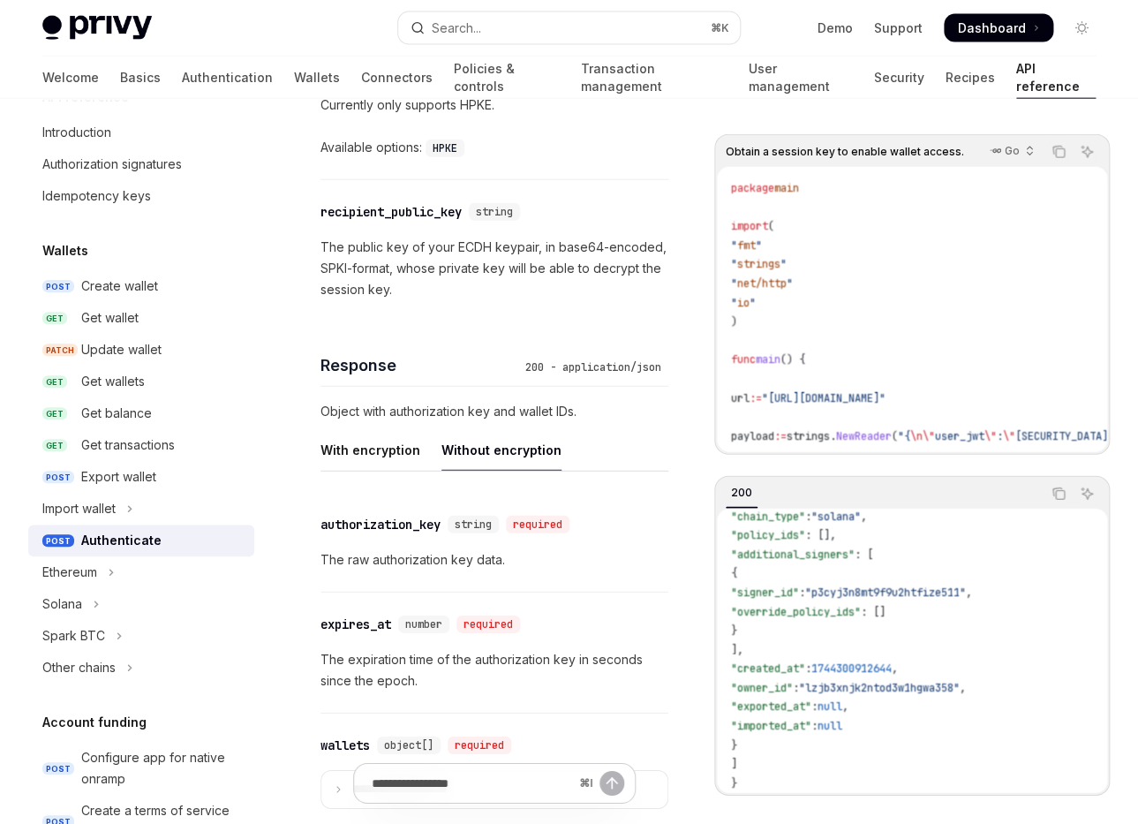
scroll to position [1377, 0]
click at [402, 449] on div "With encryption" at bounding box center [371, 447] width 100 height 41
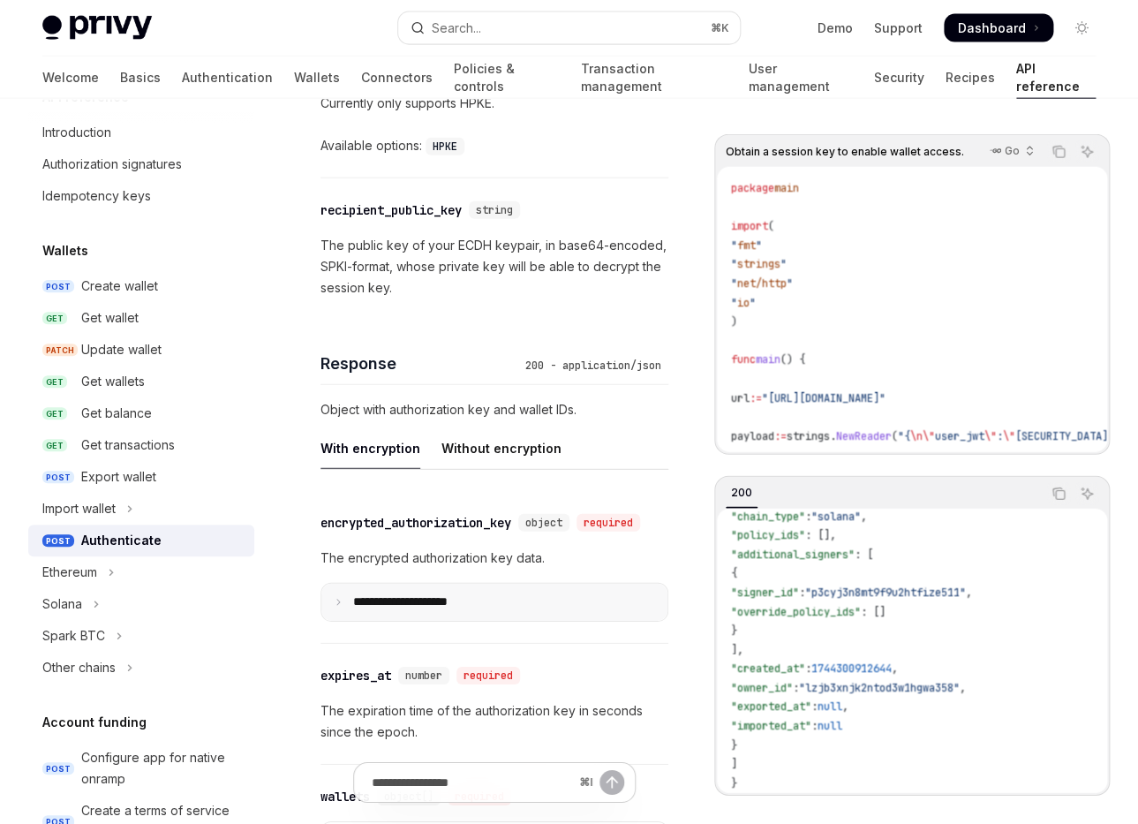
click at [386, 621] on summary "**********" at bounding box center [494, 602] width 346 height 37
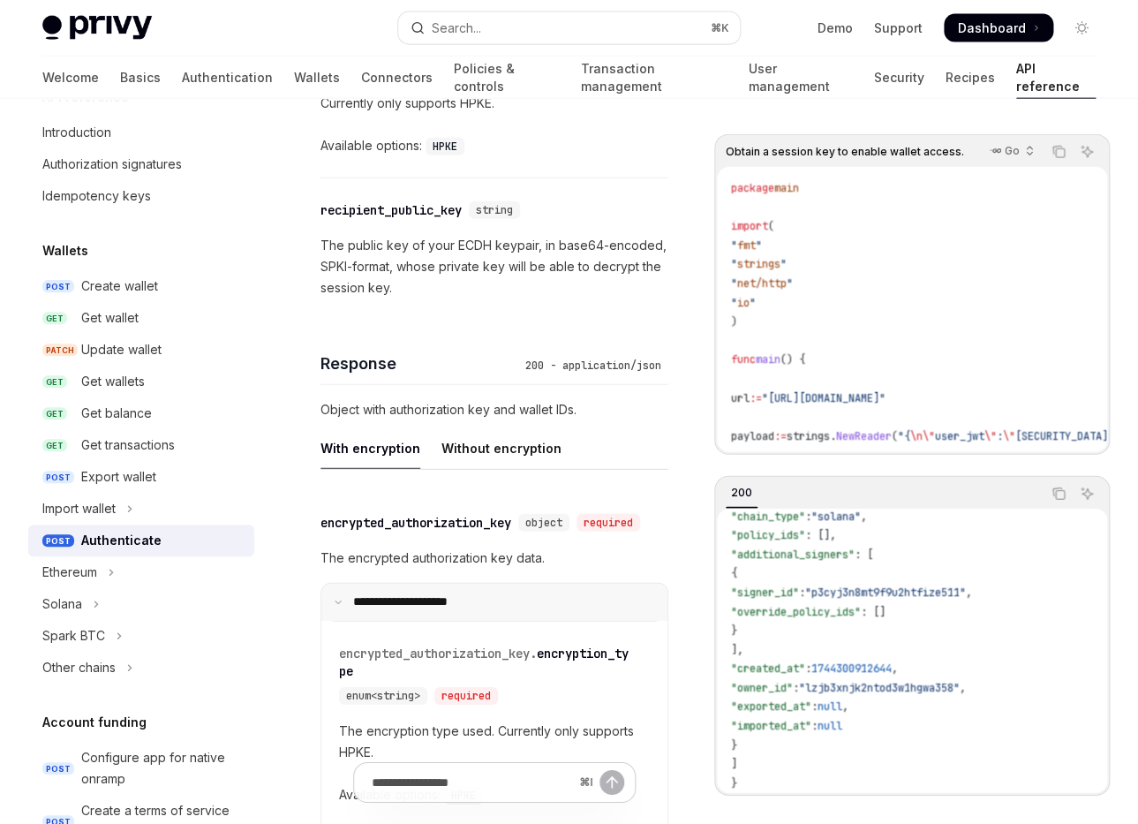
click at [392, 610] on p "**********" at bounding box center [411, 602] width 117 height 16
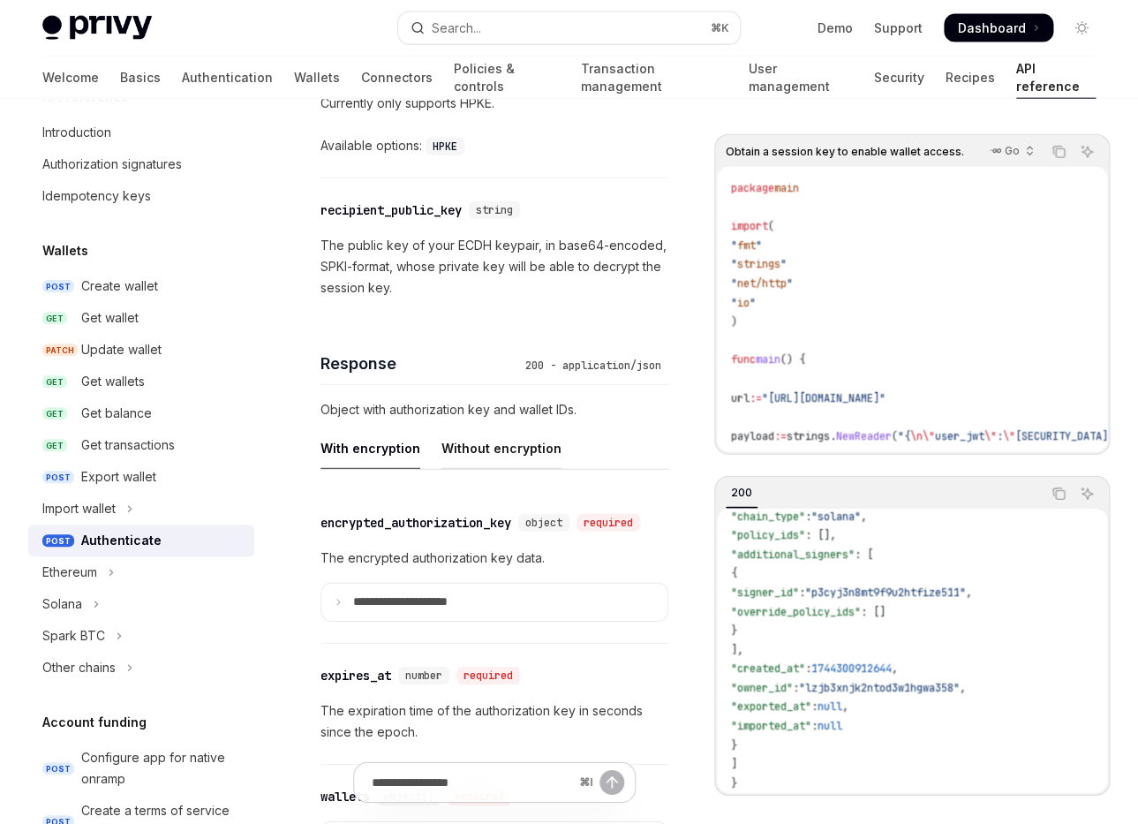
click at [464, 450] on div "Without encryption" at bounding box center [501, 447] width 120 height 41
type textarea "*"
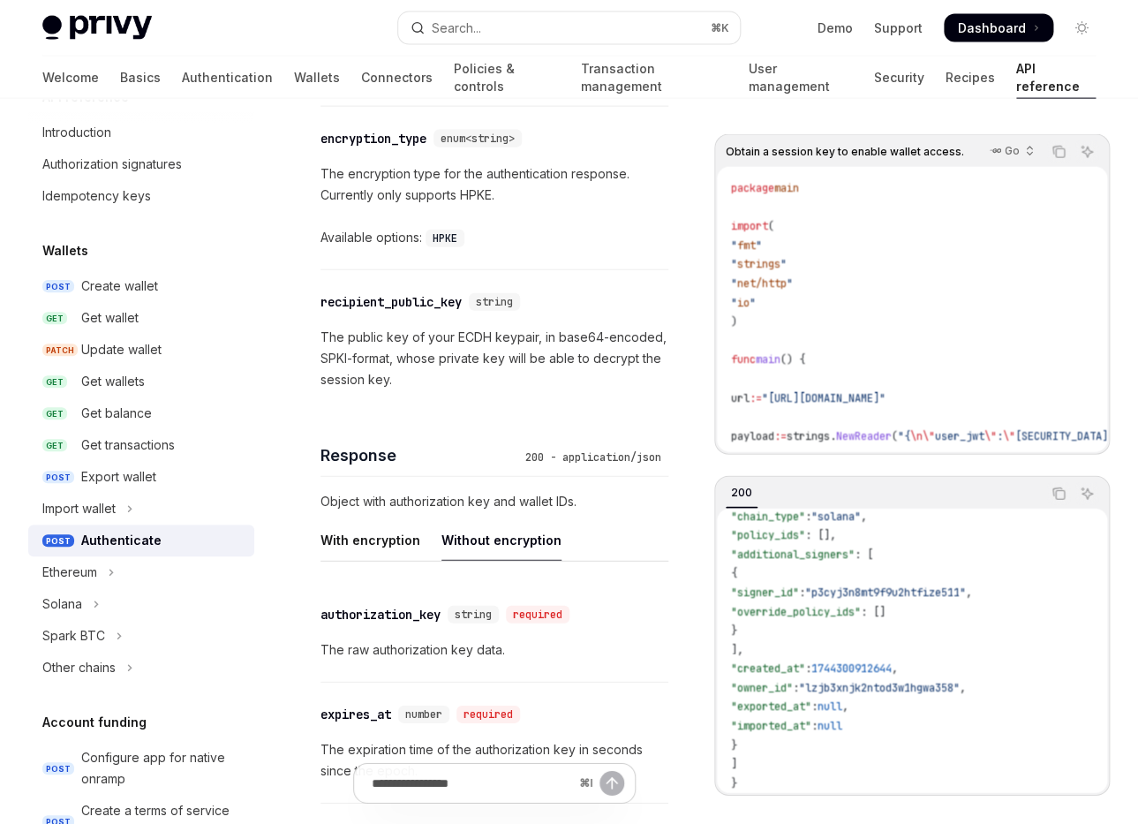
scroll to position [1280, 0]
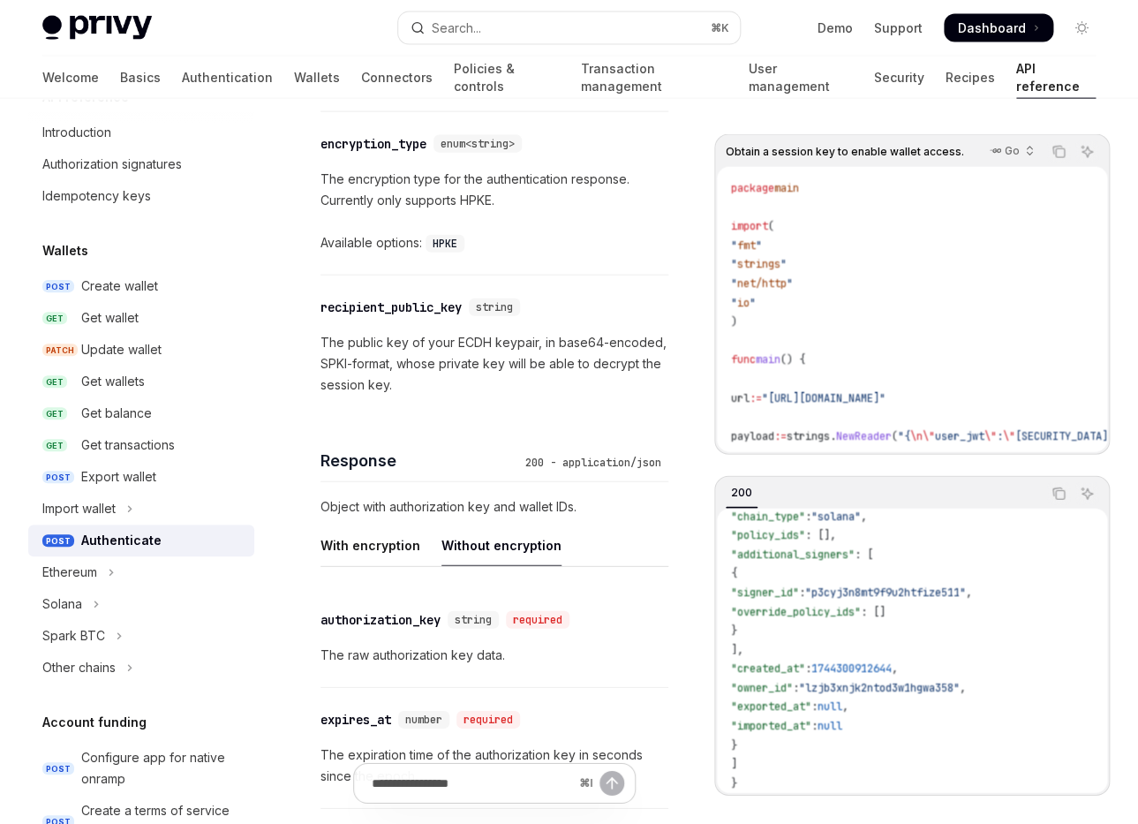
click at [551, 470] on div "200 - application/json" at bounding box center [593, 463] width 150 height 18
click at [551, 455] on div "200 - application/json" at bounding box center [593, 463] width 150 height 18
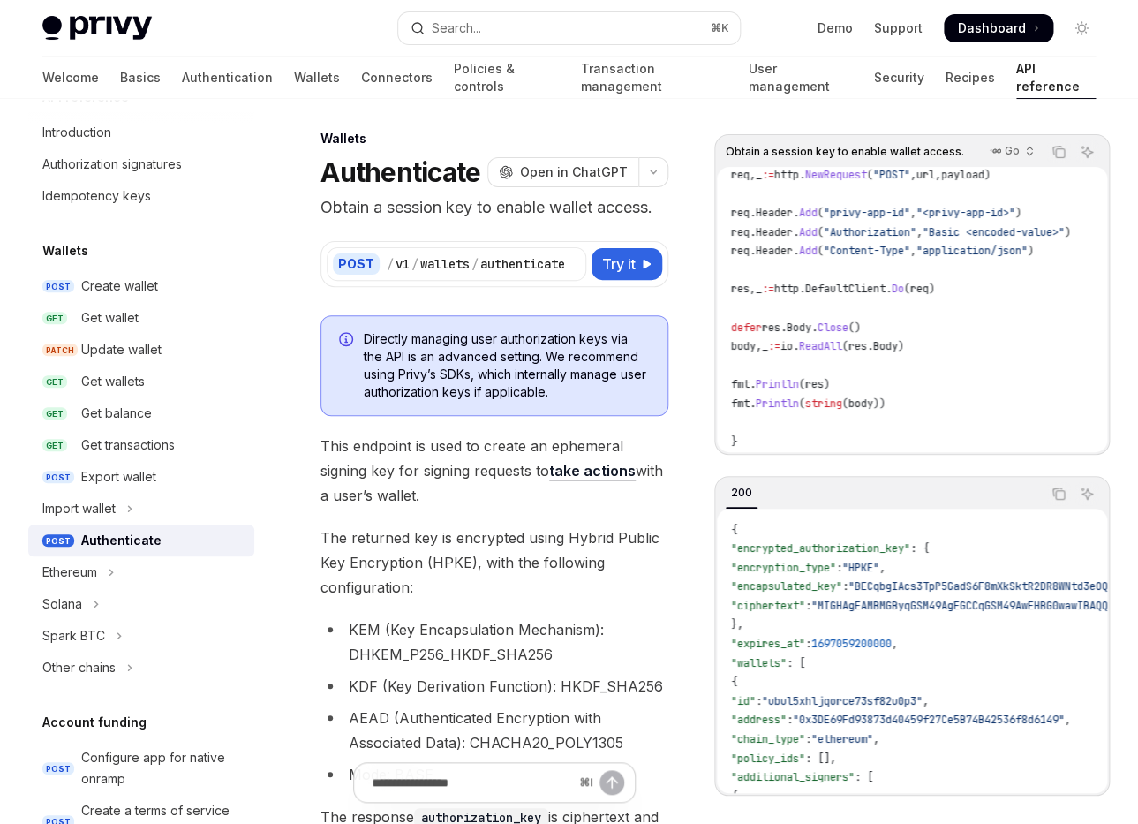
scroll to position [0, 0]
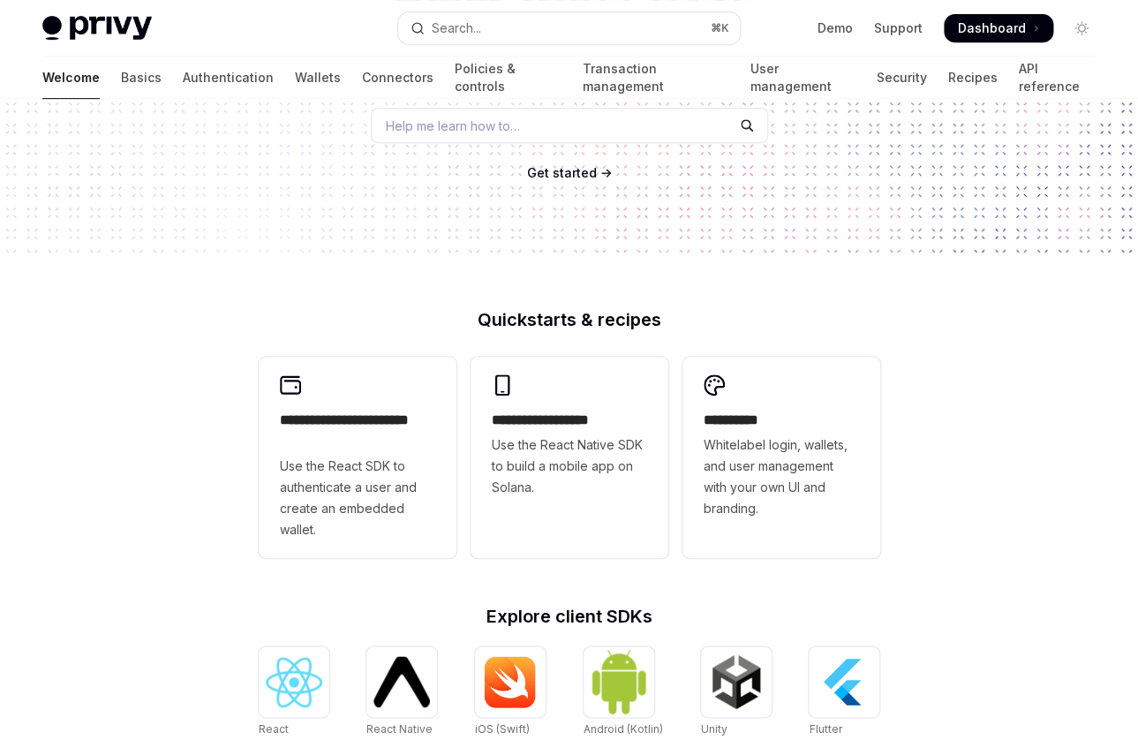
scroll to position [248, 0]
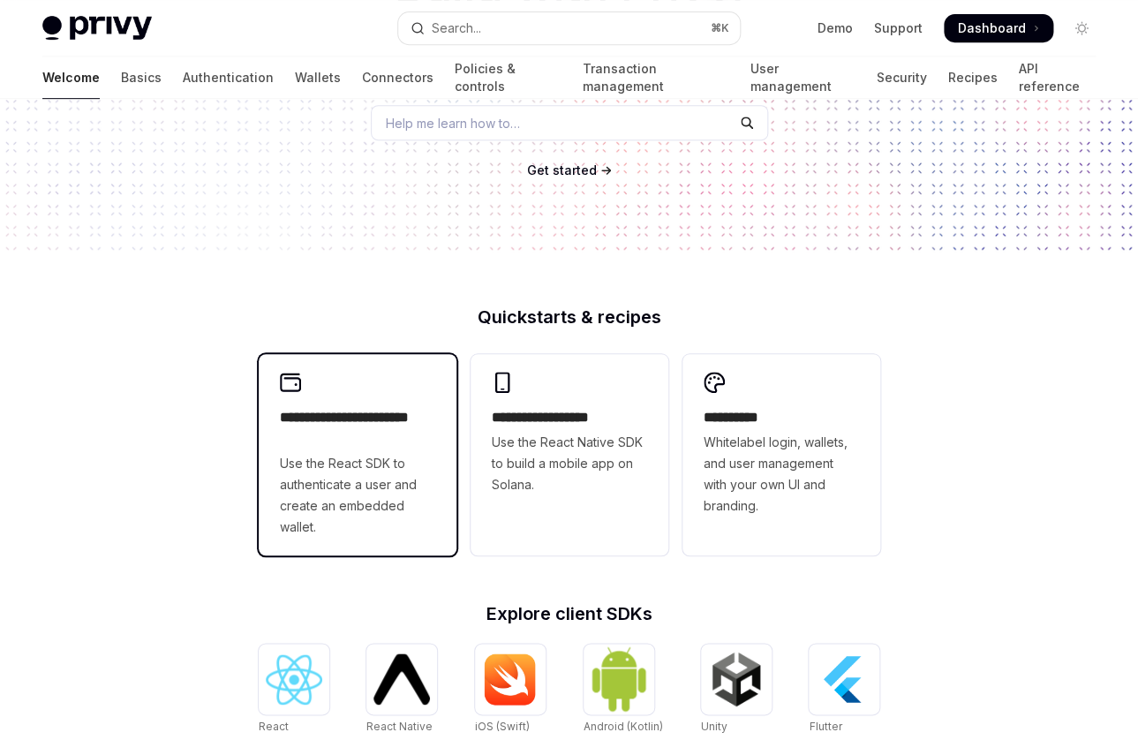
click at [341, 463] on span "Use the React SDK to authenticate a user and create an embedded wallet." at bounding box center [357, 495] width 155 height 85
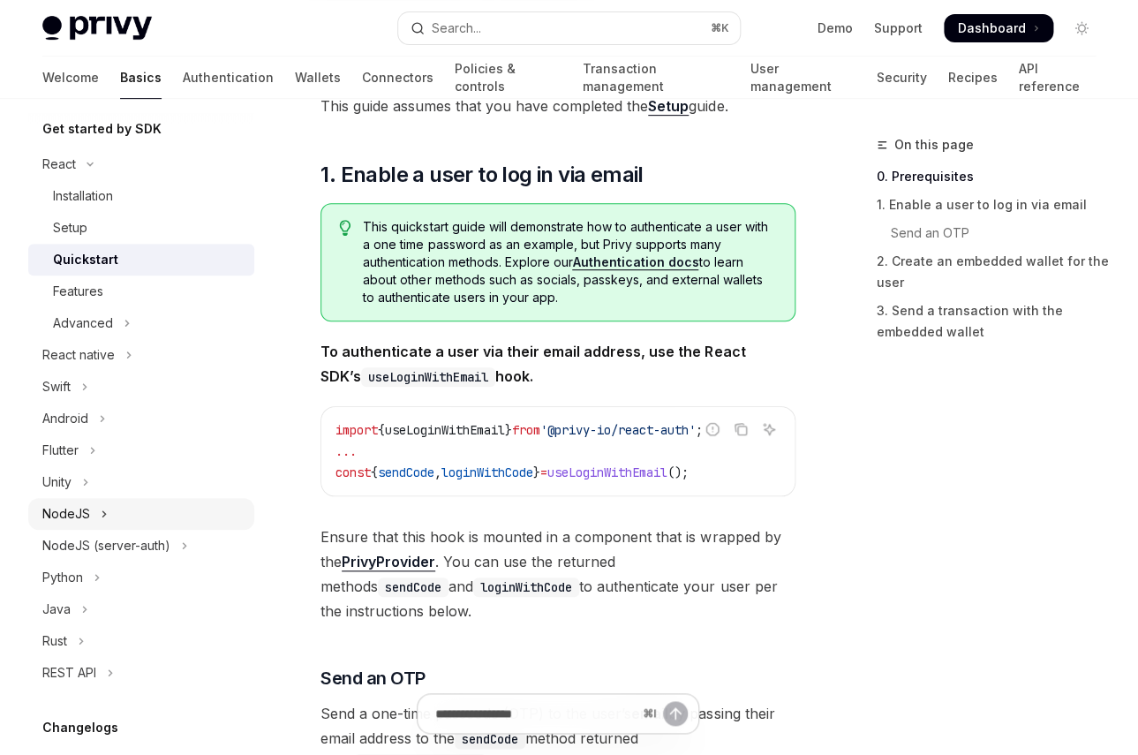
scroll to position [181, 0]
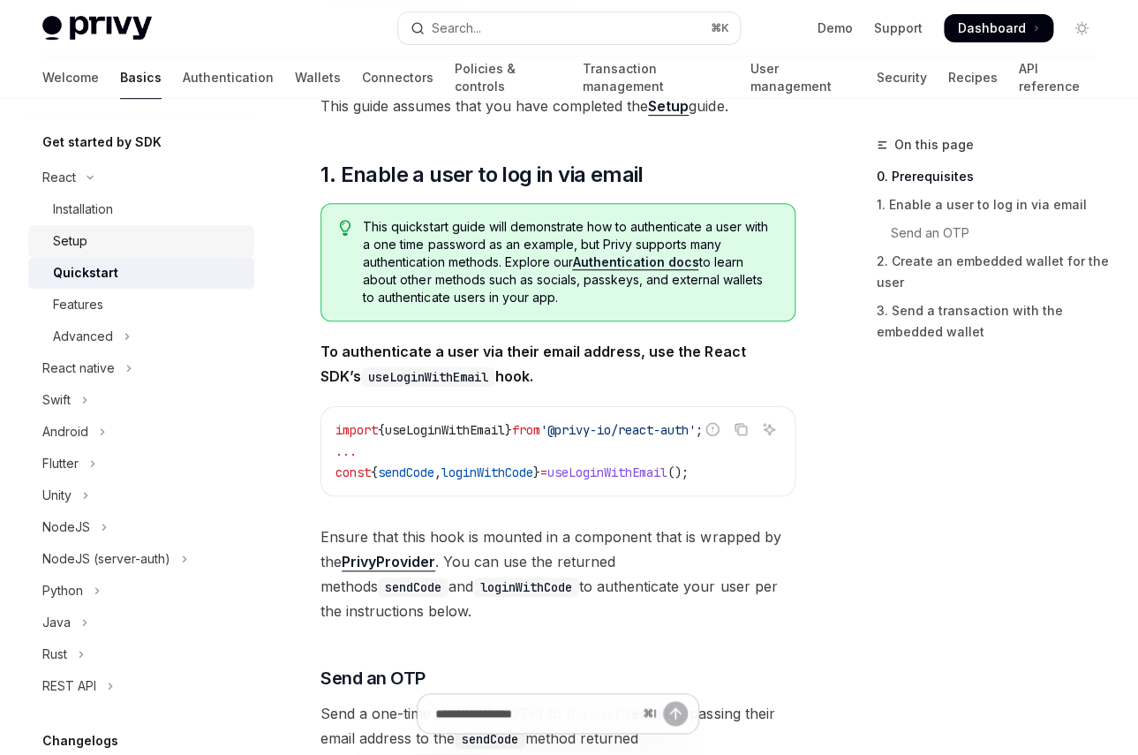
click at [81, 252] on div "Setup" at bounding box center [70, 240] width 34 height 21
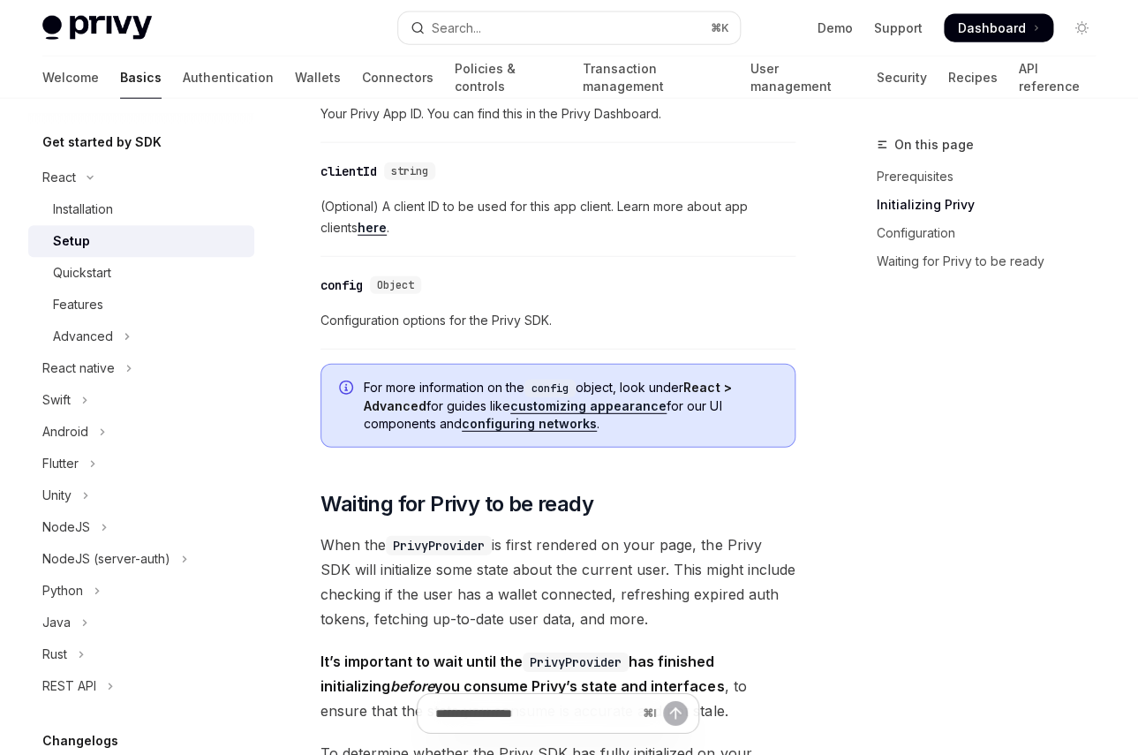
scroll to position [1406, 0]
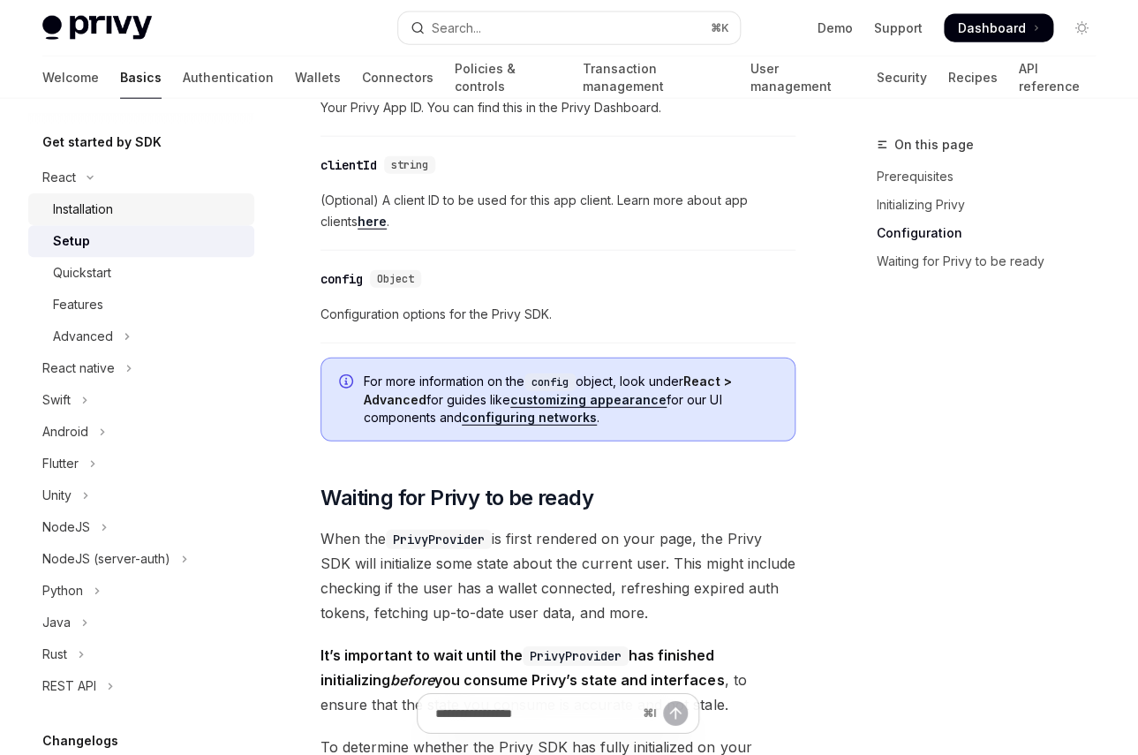
click at [171, 209] on div "Installation" at bounding box center [148, 209] width 191 height 21
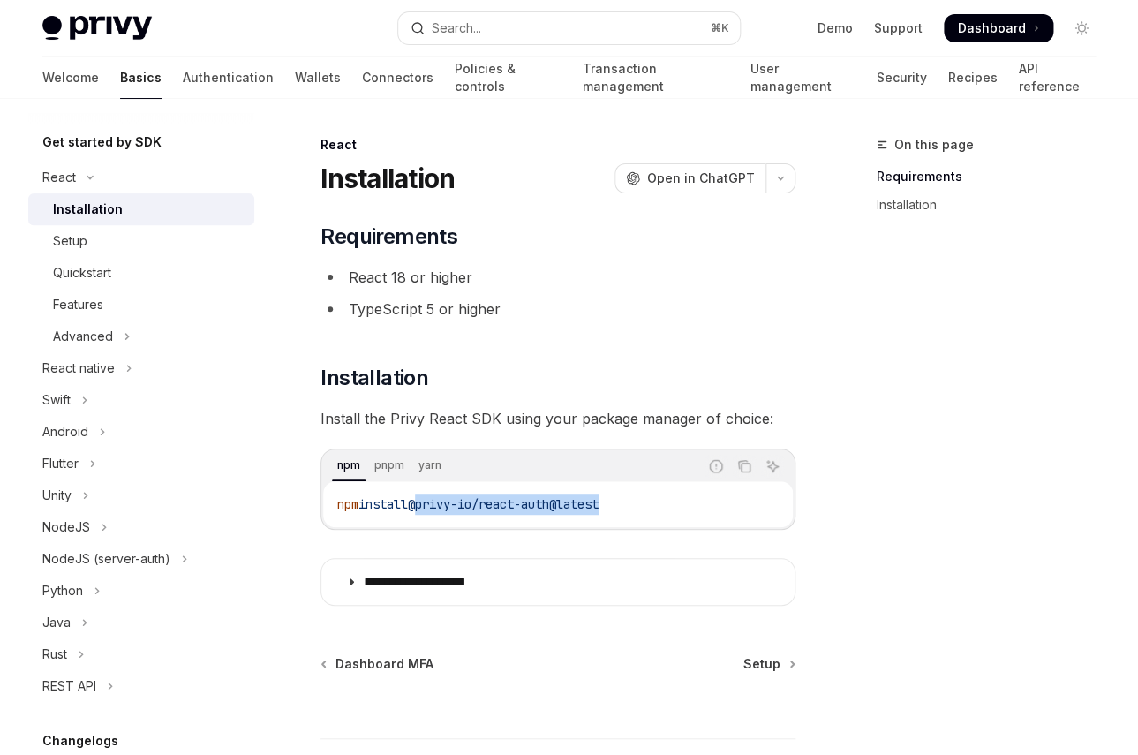
drag, startPoint x: 430, startPoint y: 509, endPoint x: 678, endPoint y: 509, distance: 248.1
click at [678, 509] on code "npm install @privy-io/react-auth@latest" at bounding box center [557, 504] width 441 height 21
copy span "@privy-io/react-auth@latest"
click at [80, 239] on div "Setup" at bounding box center [70, 240] width 34 height 21
type textarea "*"
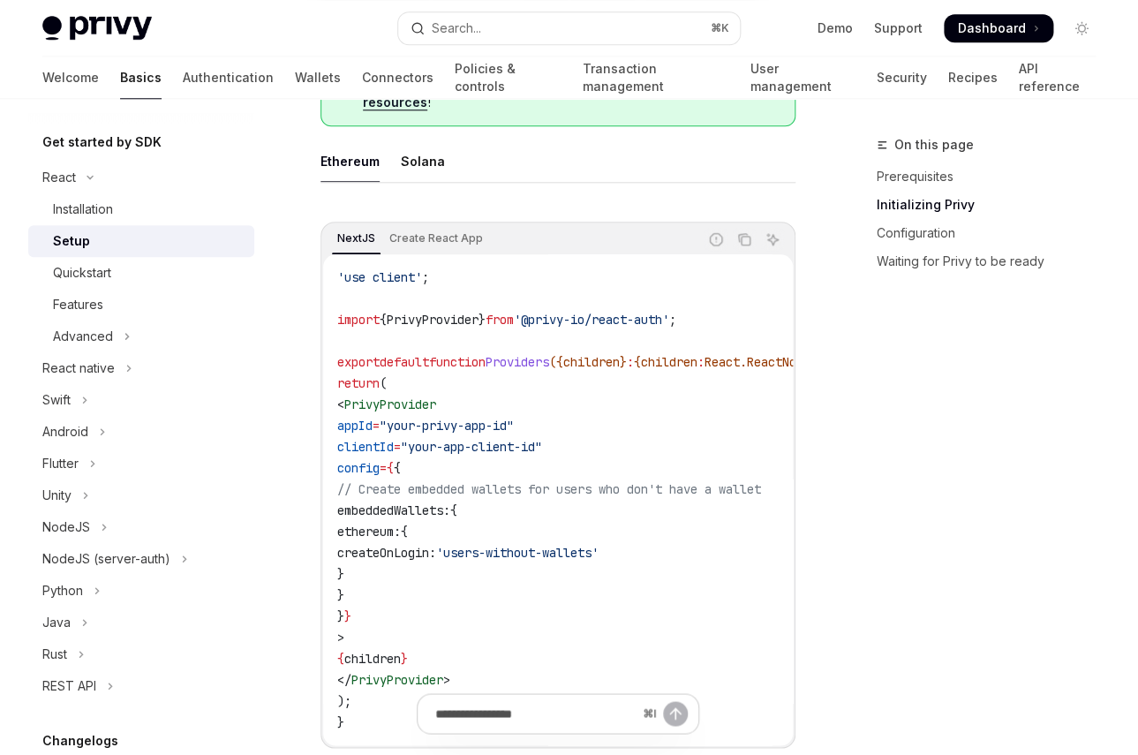
scroll to position [562, 0]
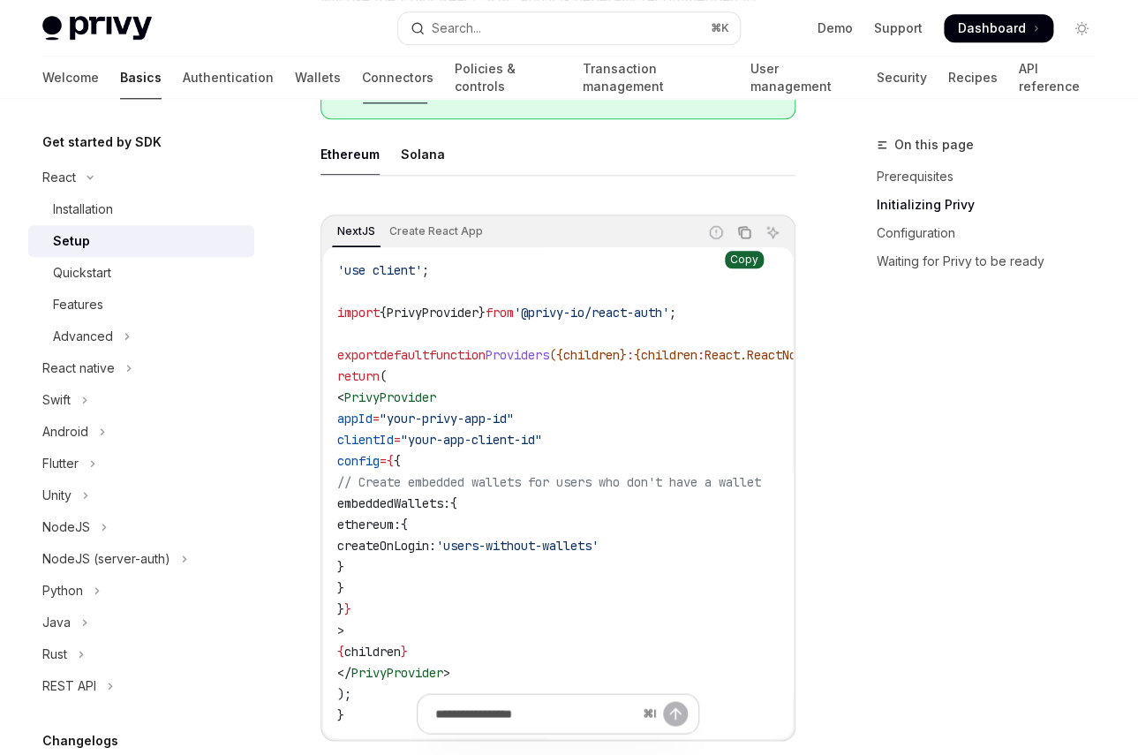
click at [745, 225] on icon "Copy the contents from the code block" at bounding box center [744, 232] width 14 height 14
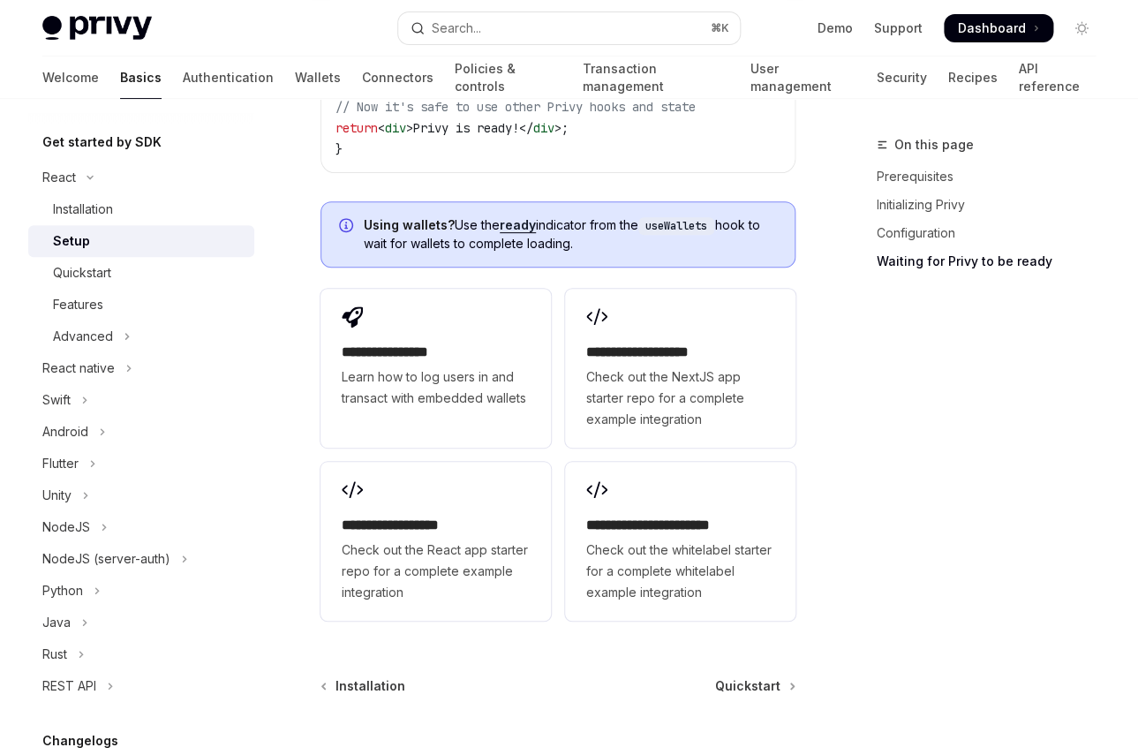
scroll to position [2367, 0]
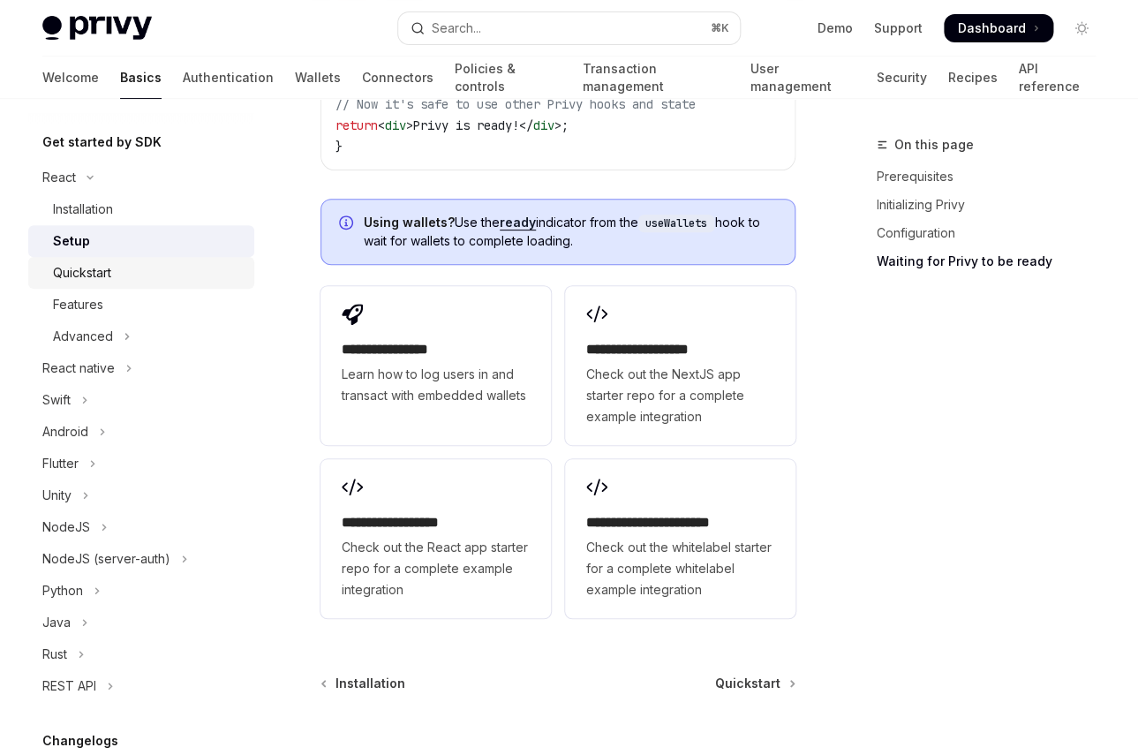
click at [79, 268] on div "Quickstart" at bounding box center [82, 272] width 58 height 21
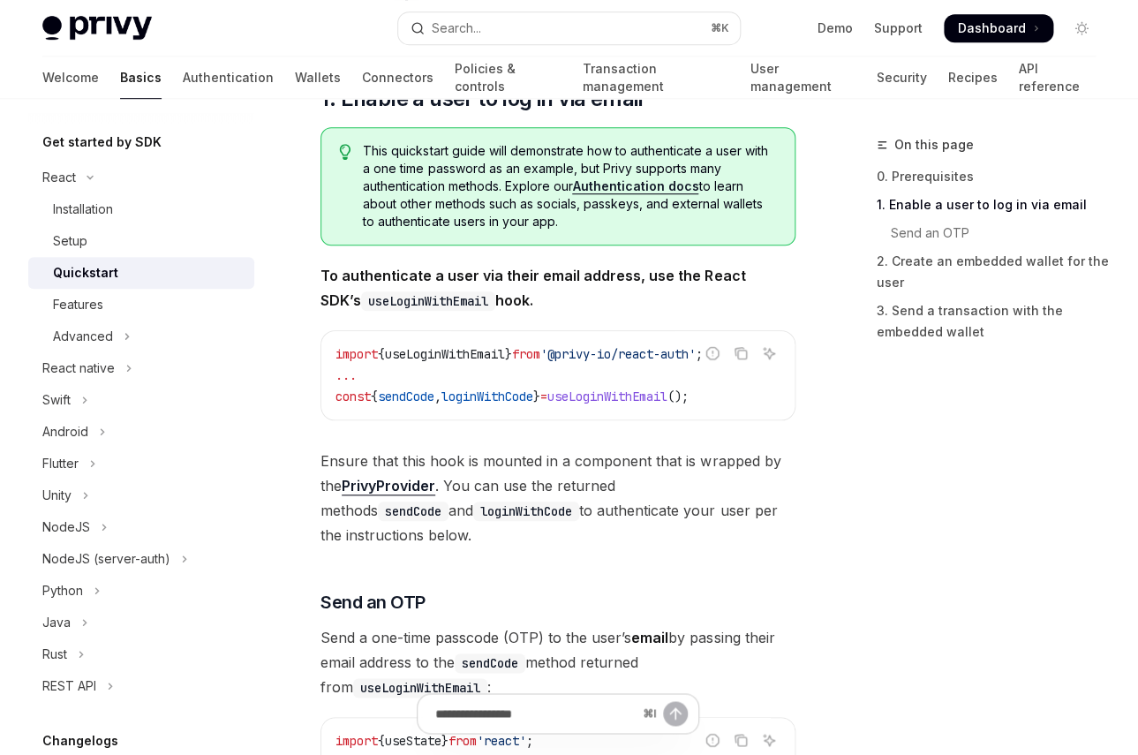
scroll to position [303, 0]
click at [616, 188] on link "Authentication docs" at bounding box center [635, 187] width 126 height 16
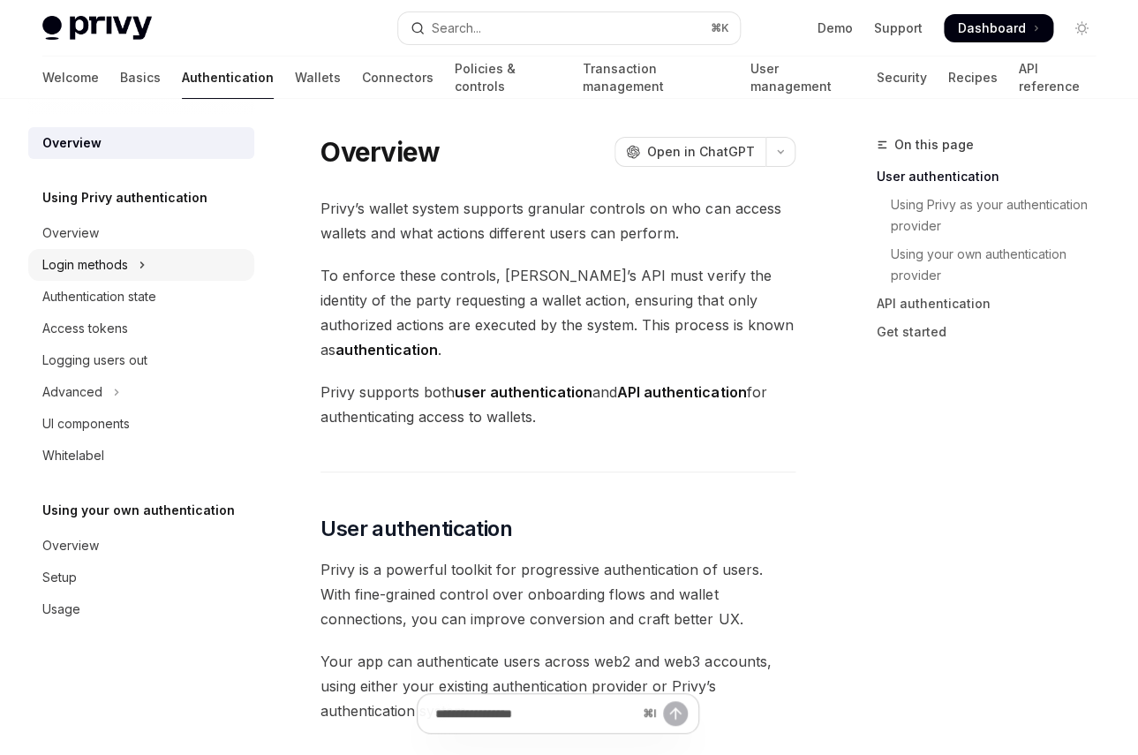
click at [160, 271] on button "Login methods" at bounding box center [141, 265] width 226 height 32
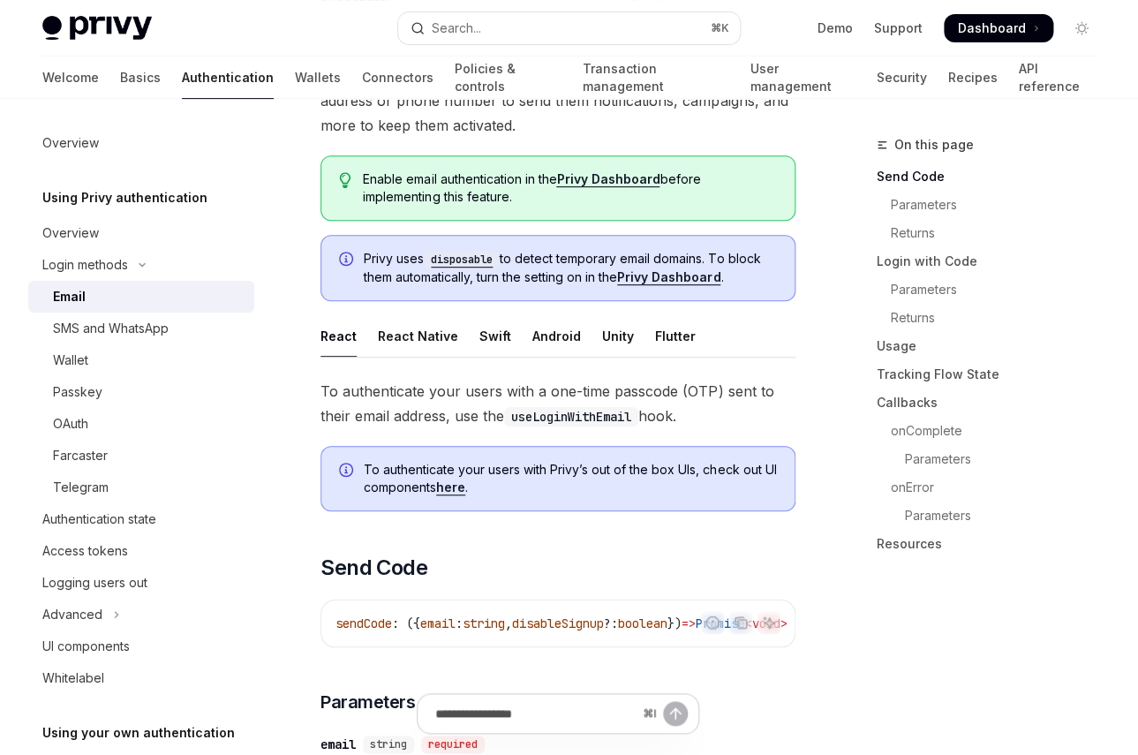
scroll to position [187, 0]
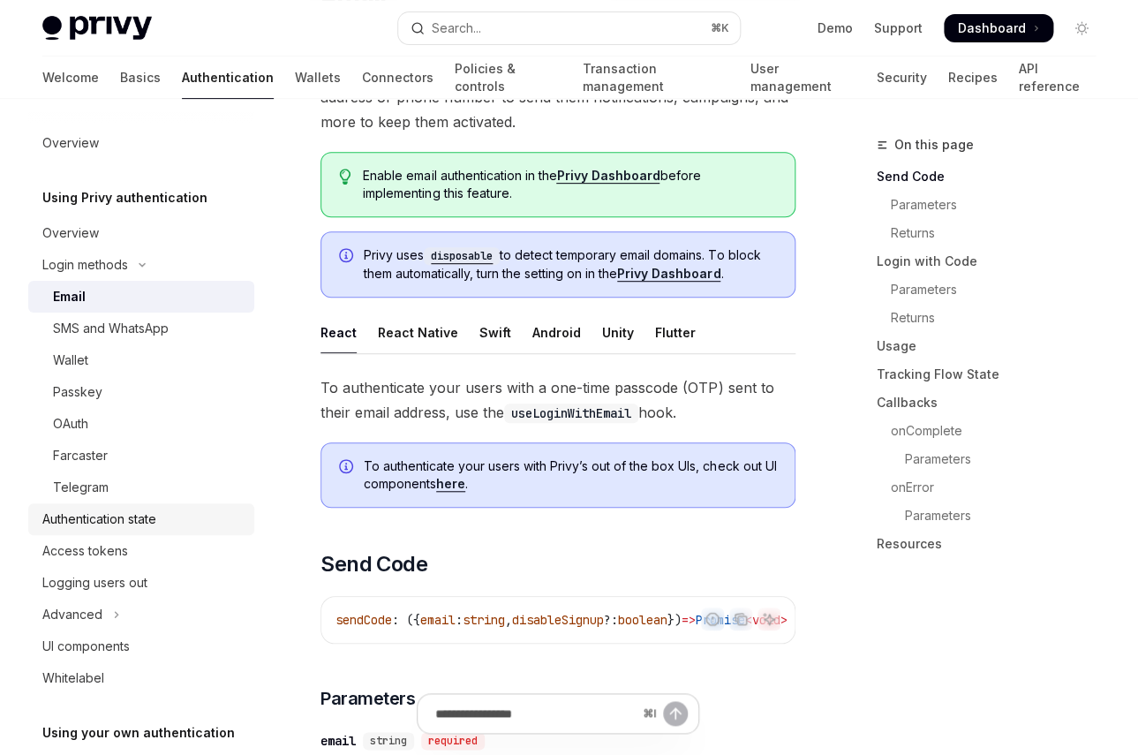
click at [155, 532] on link "Authentication state" at bounding box center [141, 519] width 226 height 32
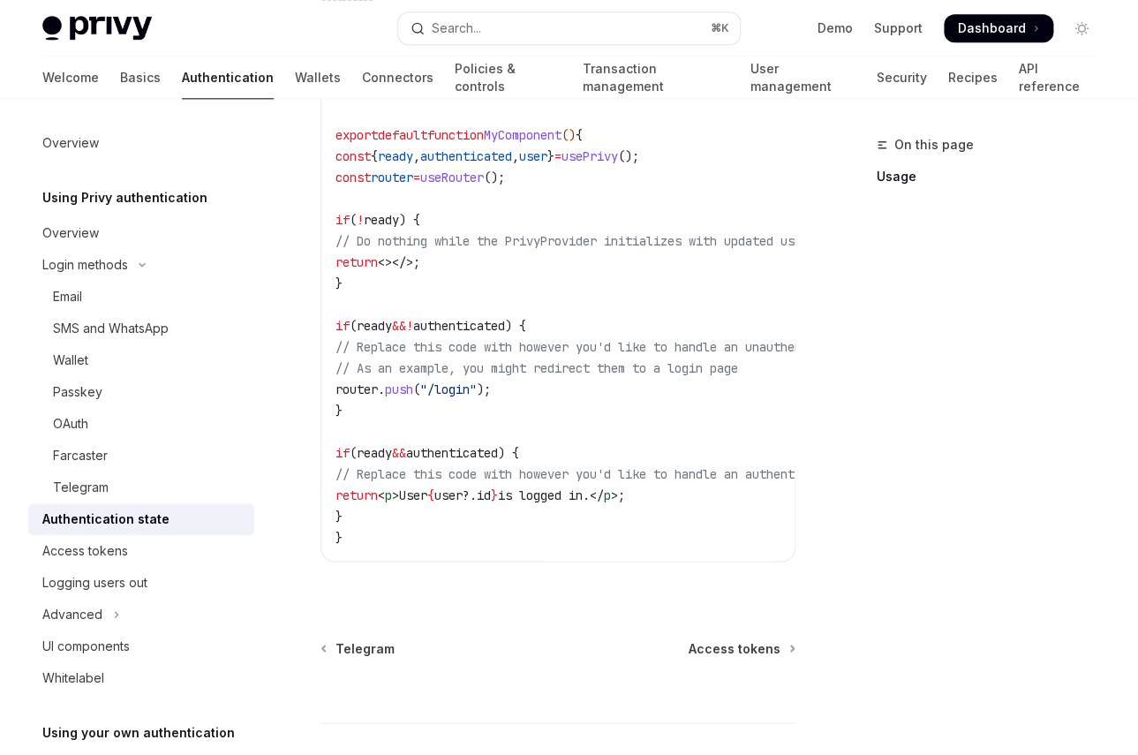
scroll to position [660, 0]
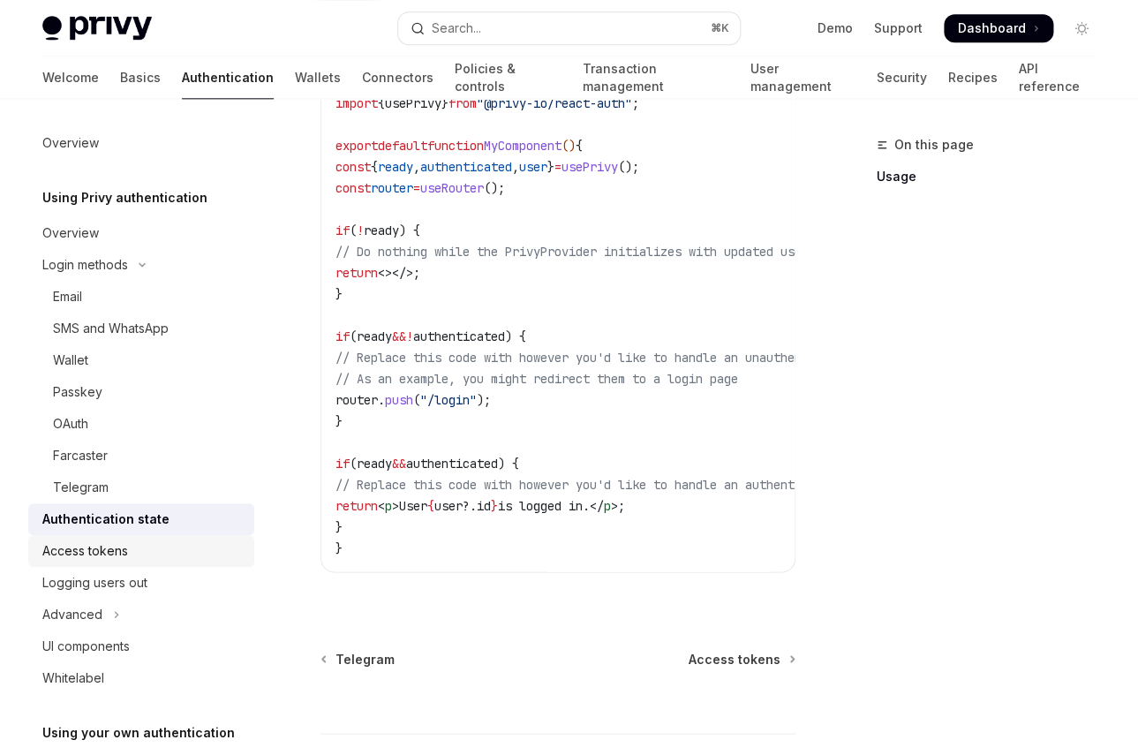
click at [135, 558] on div "Access tokens" at bounding box center [142, 550] width 201 height 21
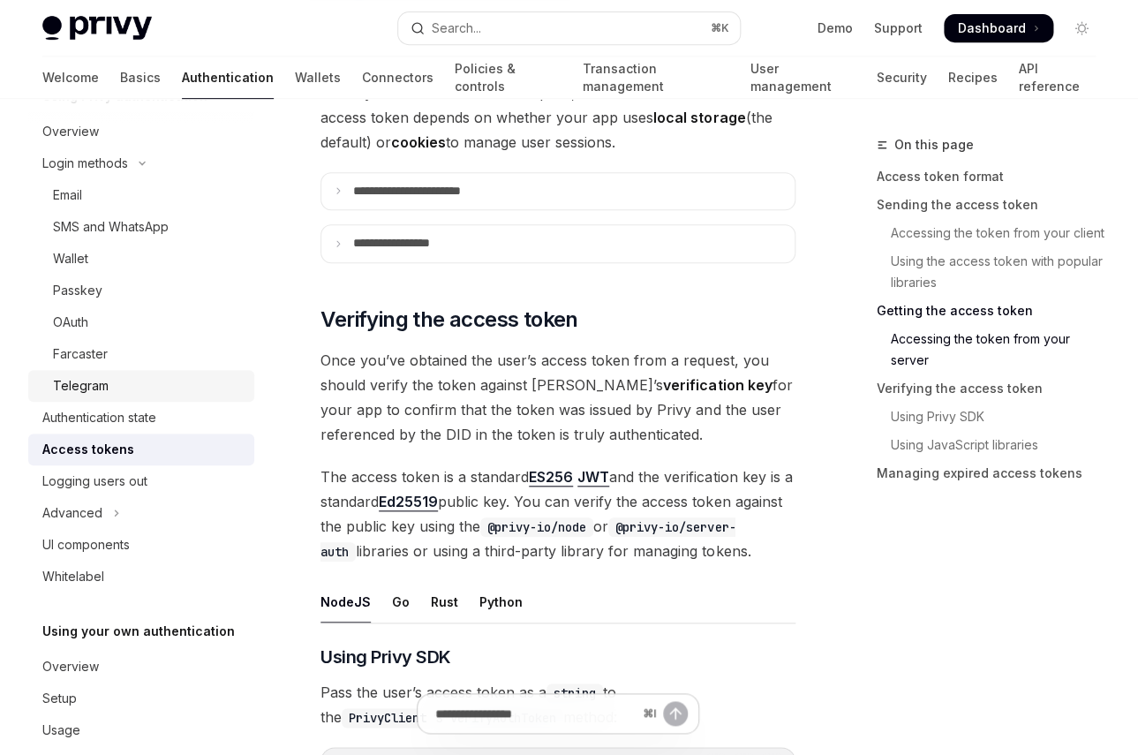
scroll to position [115, 0]
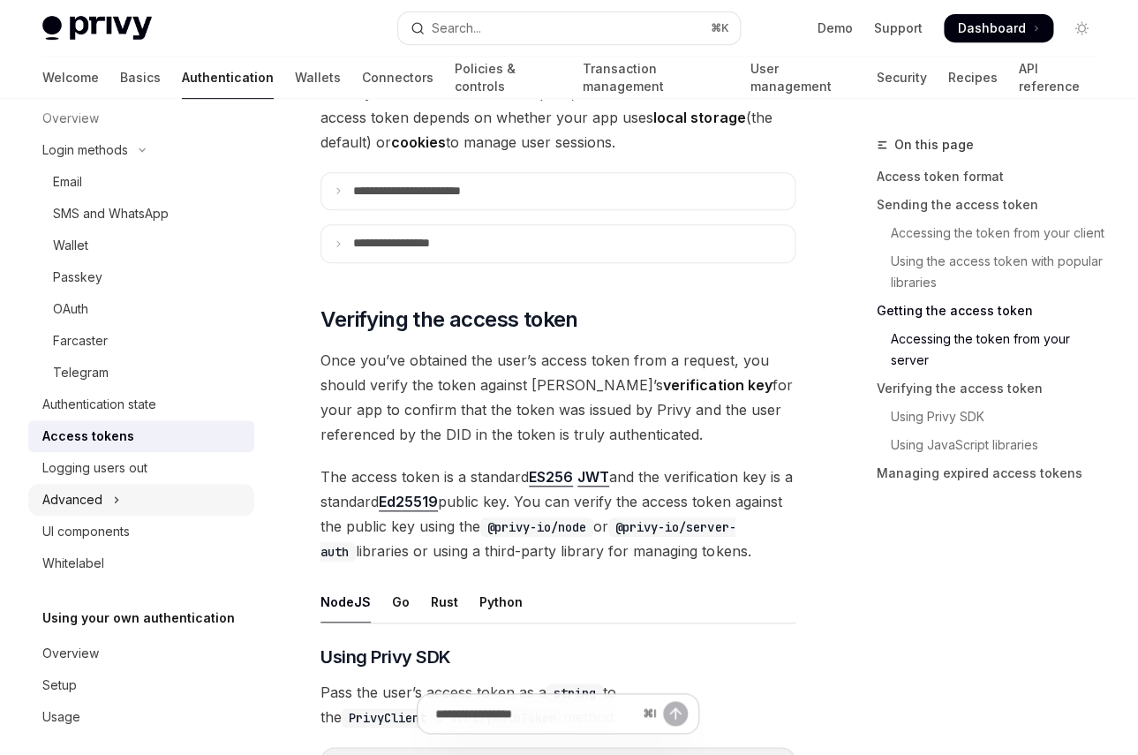
click at [145, 496] on button "Advanced" at bounding box center [141, 500] width 226 height 32
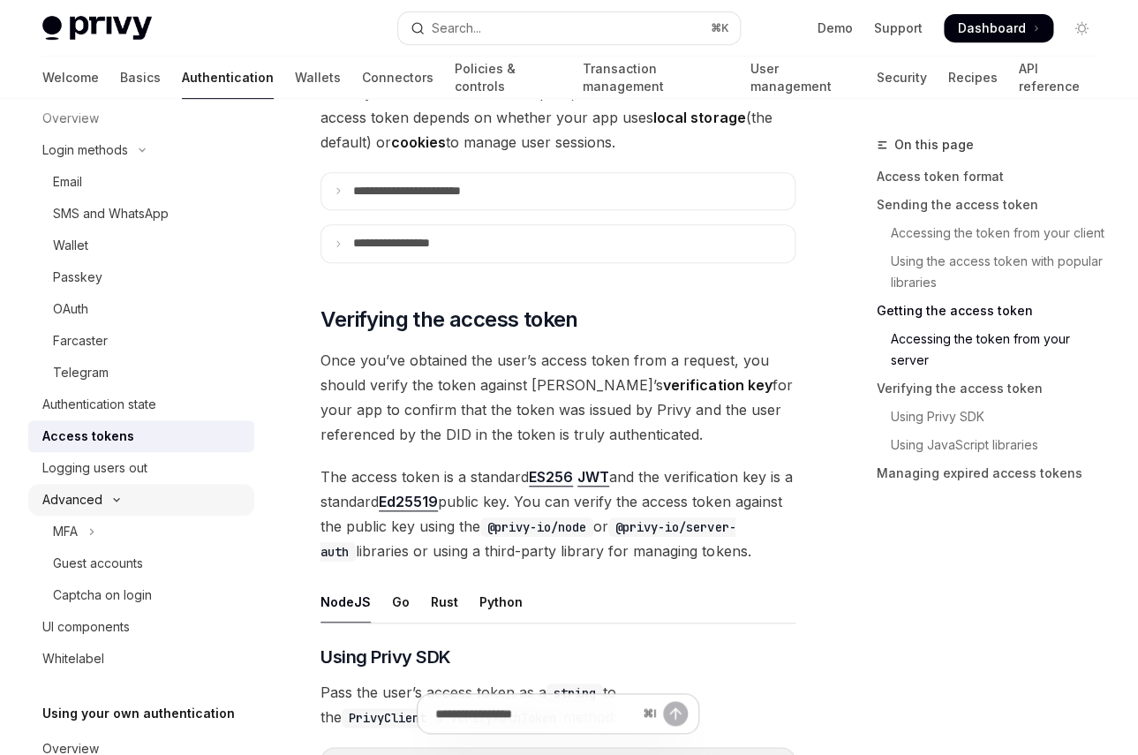
click at [145, 496] on button "Advanced" at bounding box center [141, 500] width 226 height 32
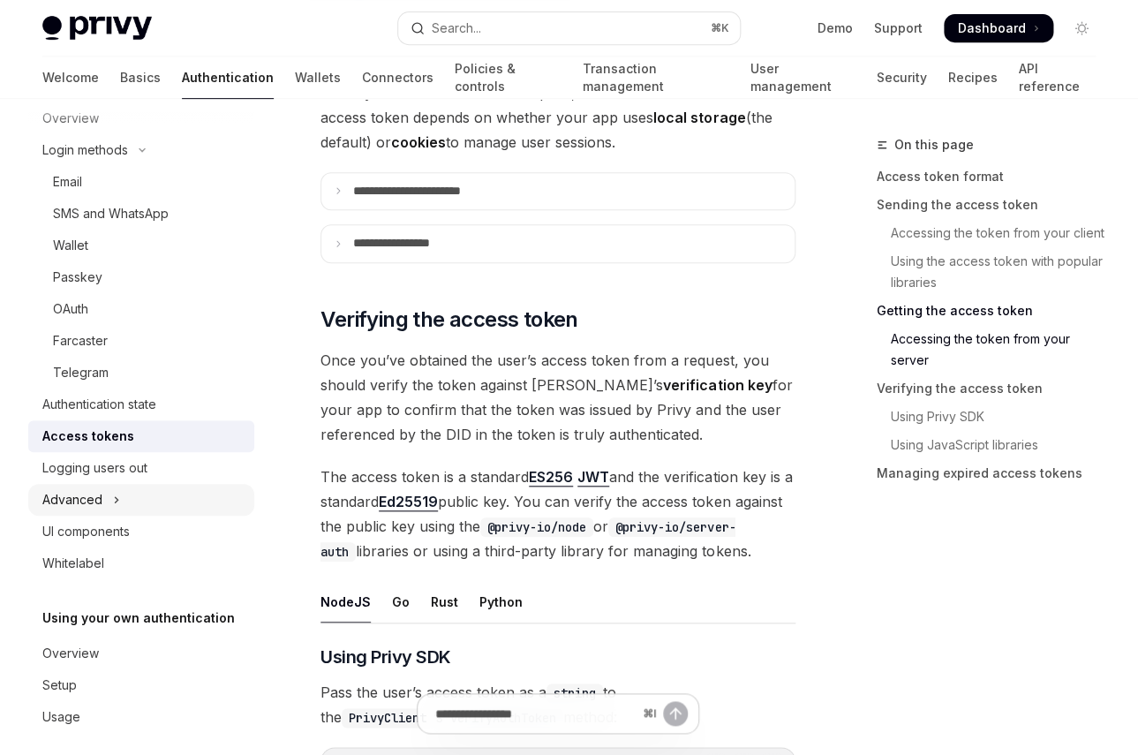
scroll to position [128, 0]
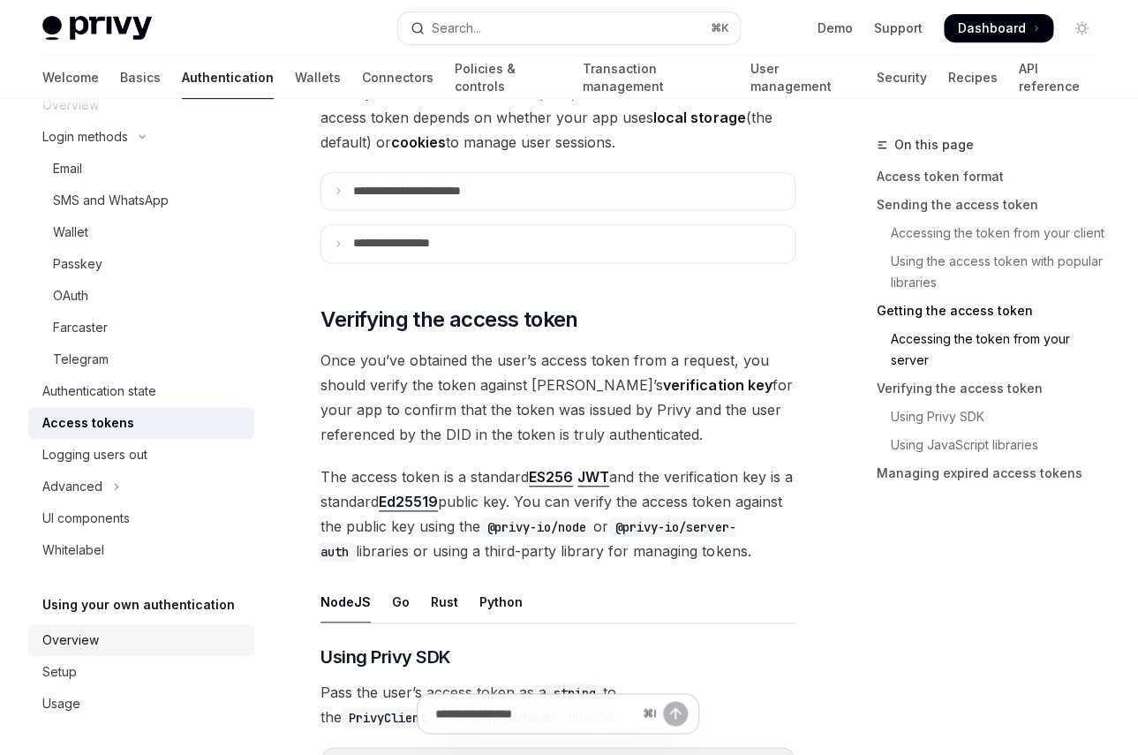
click at [121, 645] on div "Overview" at bounding box center [142, 640] width 201 height 21
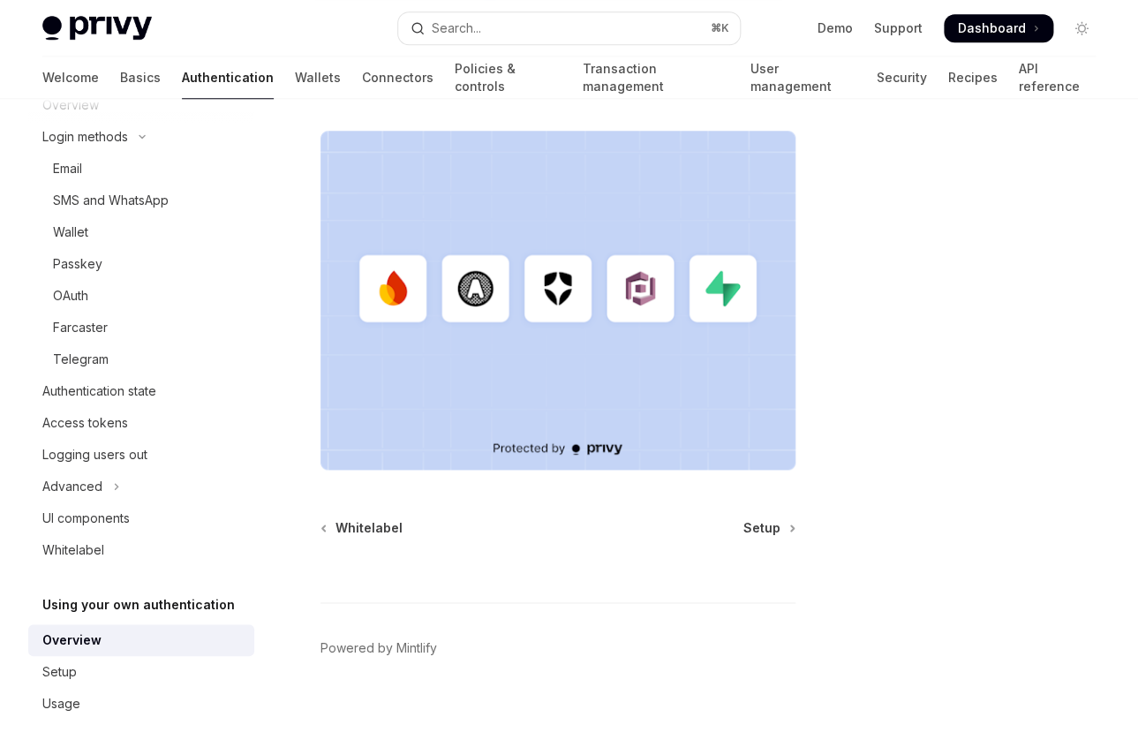
scroll to position [566, 0]
click at [83, 667] on div "Setup" at bounding box center [142, 671] width 201 height 21
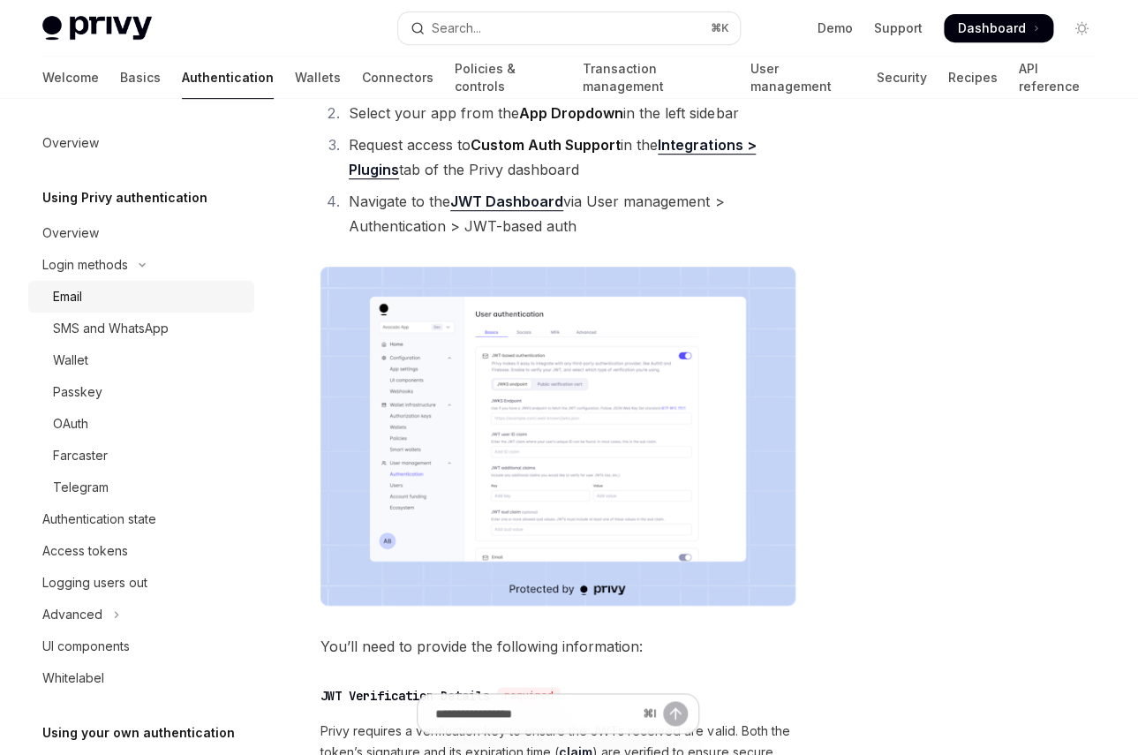
click at [55, 297] on div "Email" at bounding box center [67, 296] width 29 height 21
type textarea "*"
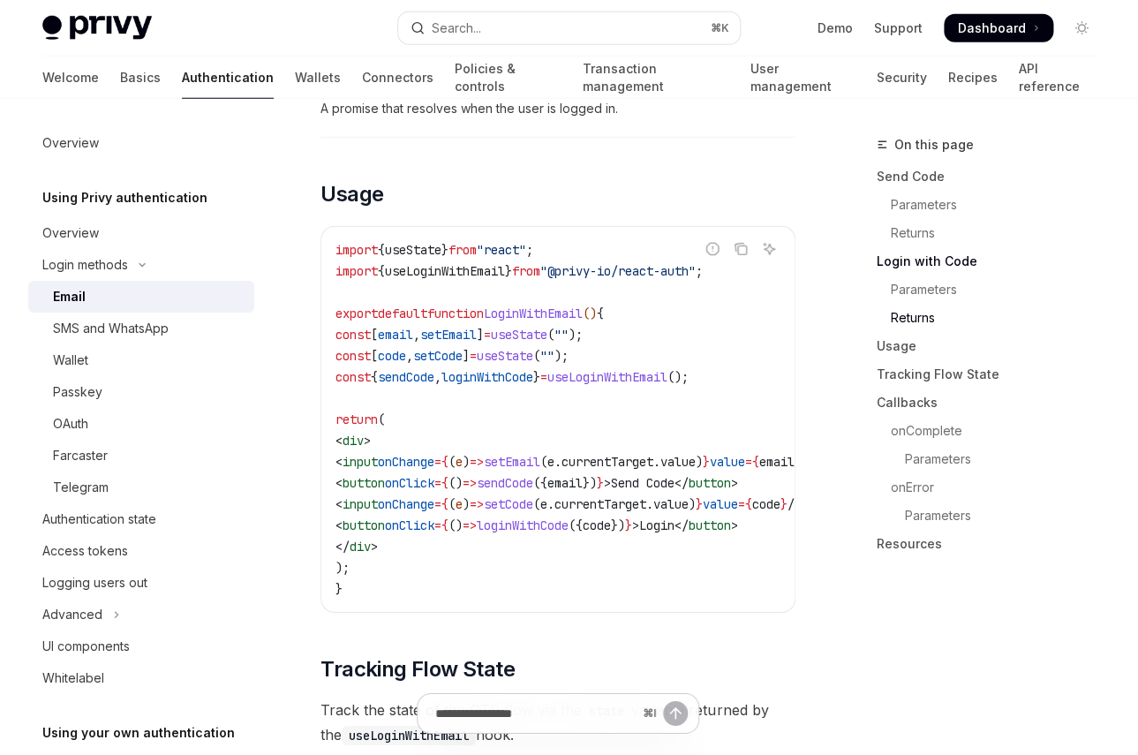
scroll to position [1564, 0]
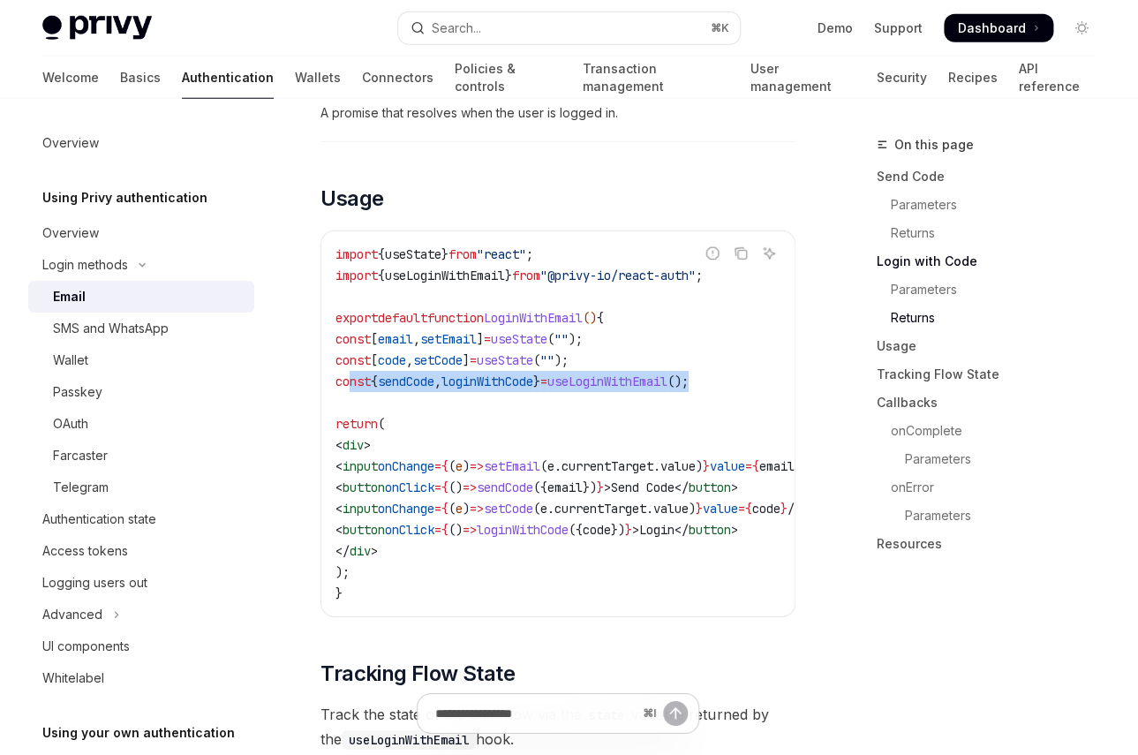
copy span "const { sendCode , loginWithCode } = useLoginWithEmail ();"
drag, startPoint x: 351, startPoint y: 379, endPoint x: 794, endPoint y: 379, distance: 442.4
click at [794, 379] on code "import { useState } from "react" ; import { useLoginWithEmail } from "@privy-io…" at bounding box center [597, 424] width 523 height 360
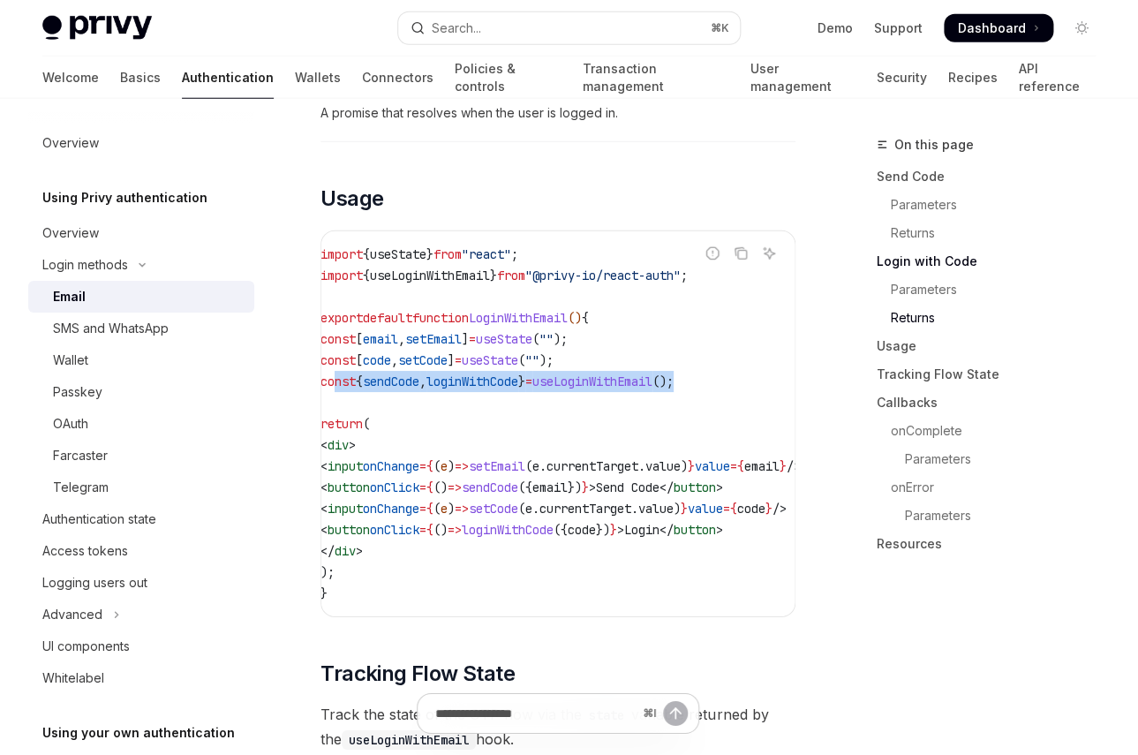
scroll to position [0, 0]
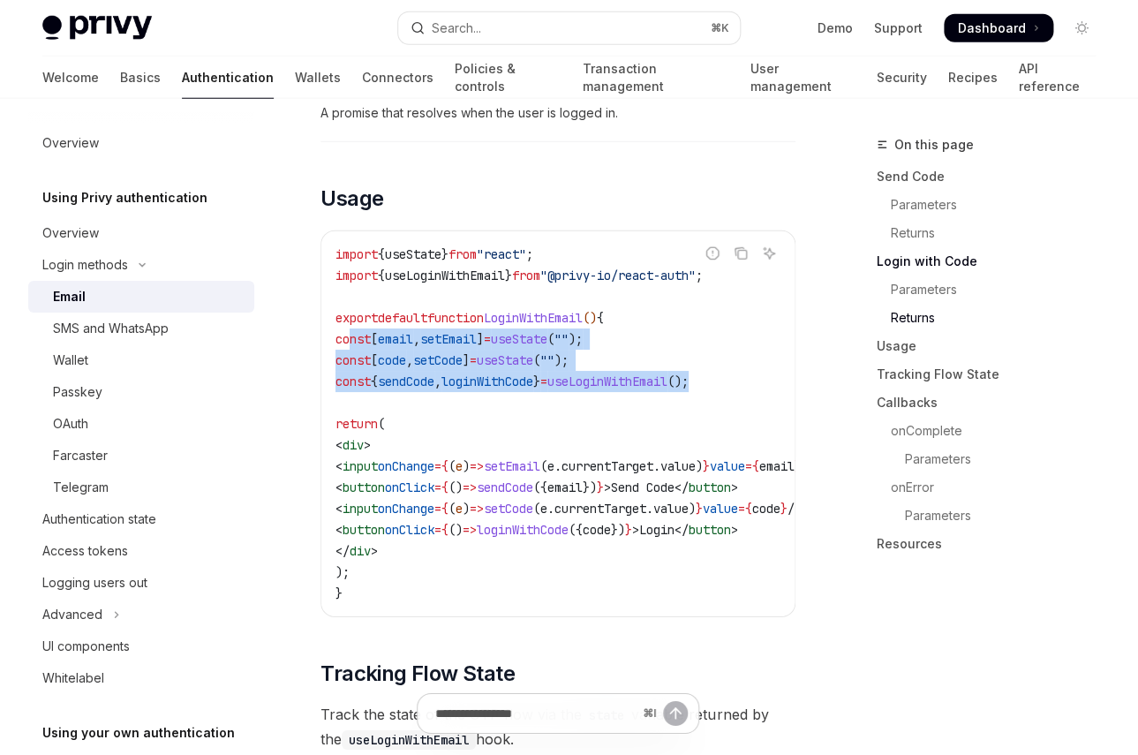
drag, startPoint x: 352, startPoint y: 342, endPoint x: 779, endPoint y: 374, distance: 427.7
click at [779, 375] on code "import { useState } from "react" ; import { useLoginWithEmail } from "@privy-io…" at bounding box center [597, 424] width 523 height 360
copy code "const [ email , setEmail ] = useState ( "" ); const [ code , setCode ] = useSta…"
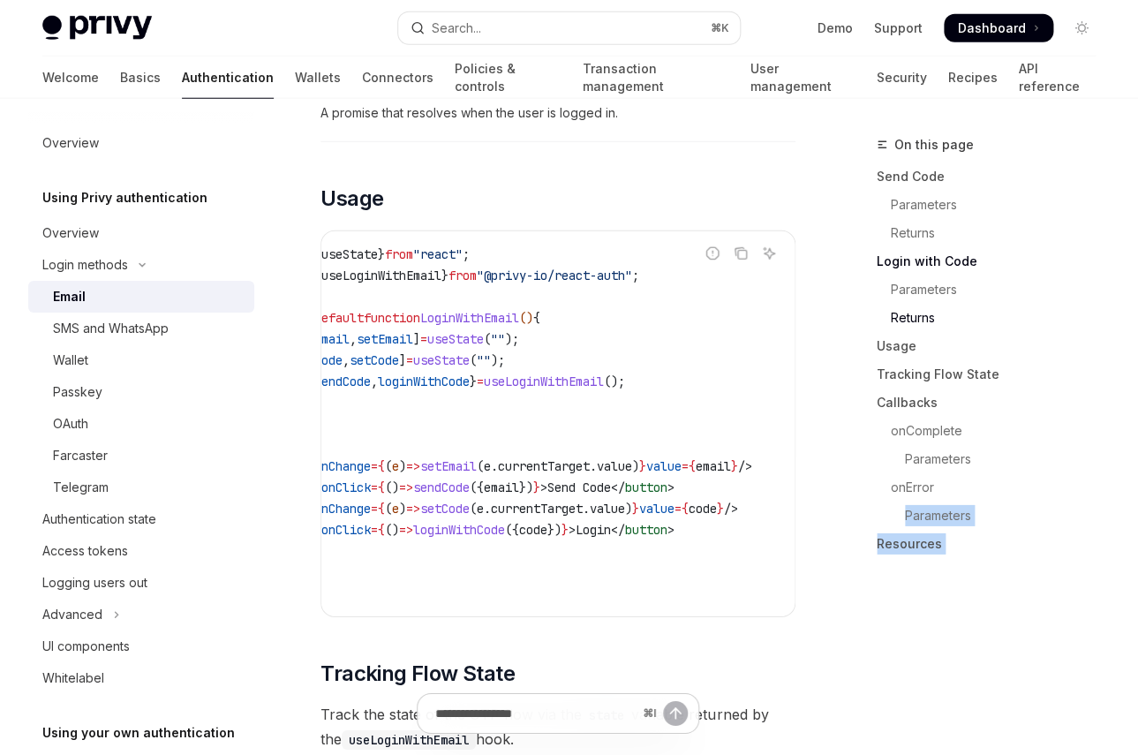
scroll to position [0, 200]
drag, startPoint x: 411, startPoint y: 469, endPoint x: 781, endPoint y: 532, distance: 374.5
click at [781, 532] on code "import { useState } from "react" ; import { useLoginWithEmail } from "@privy-io…" at bounding box center [533, 424] width 523 height 360
copy code "< input onChange = { ( e ) => setEmail ( e . currentTarget . value ) } value = …"
click at [495, 448] on code "import { useState } from "react" ; import { useLoginWithEmail } from "@privy-io…" at bounding box center [533, 424] width 523 height 360
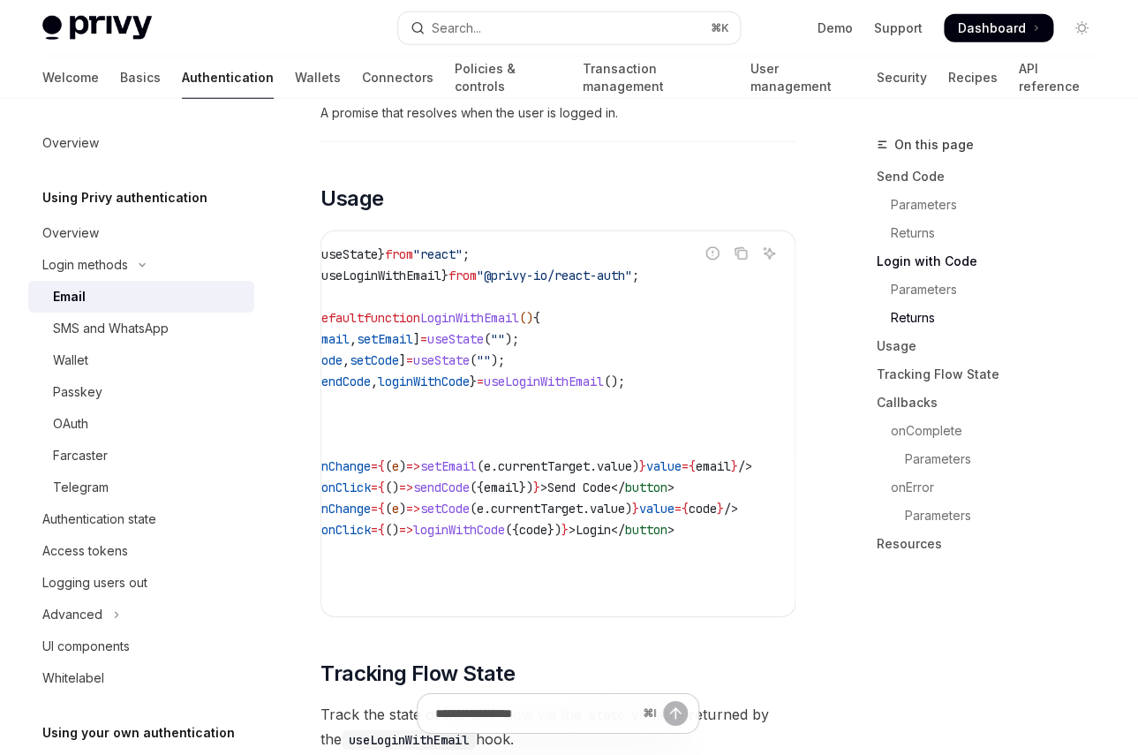
scroll to position [0, 0]
